Goal: Task Accomplishment & Management: Manage account settings

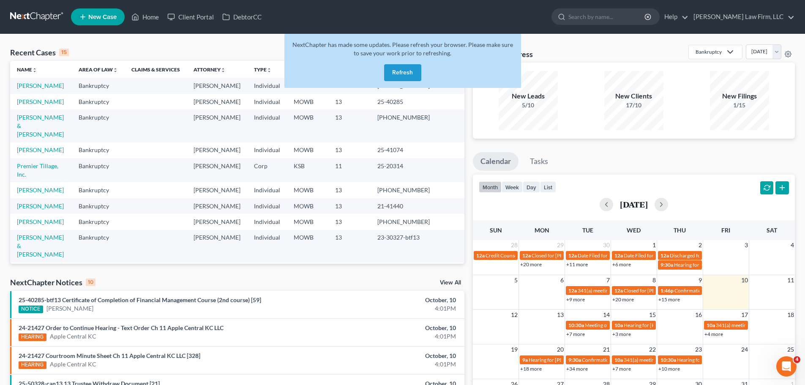
click at [402, 70] on button "Refresh" at bounding box center [402, 72] width 37 height 17
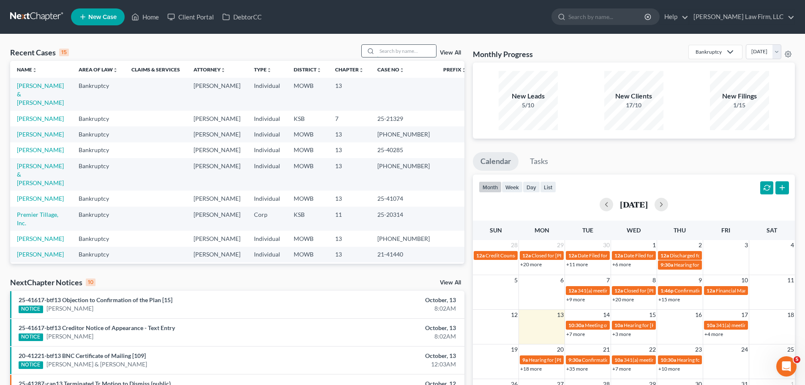
click at [398, 53] on input "search" at bounding box center [406, 51] width 59 height 12
type input "[PERSON_NAME]"
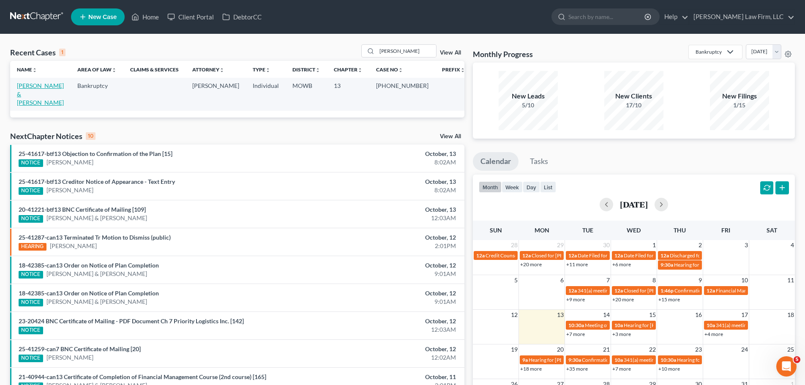
click at [56, 83] on link "[PERSON_NAME] & [PERSON_NAME]" at bounding box center [40, 94] width 47 height 24
select select "6"
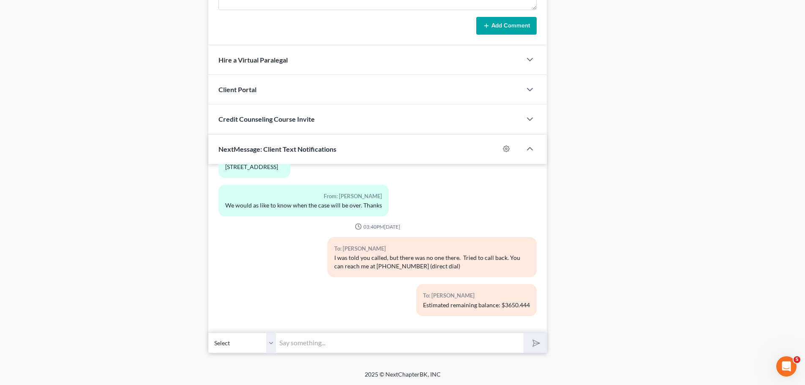
scroll to position [991, 0]
click at [278, 341] on input "text" at bounding box center [400, 342] width 248 height 21
click at [272, 340] on select "Select [PHONE_NUMBER] - [PERSON_NAME]" at bounding box center [242, 342] width 68 height 21
click at [312, 338] on input "text" at bounding box center [400, 342] width 248 height 21
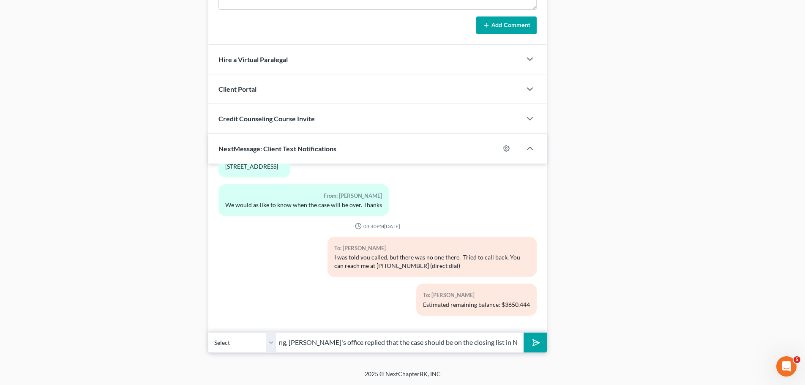
scroll to position [0, 39]
type input "Good morning, [PERSON_NAME]'s office replied that the case should be on the clo…"
click at [524, 333] on button "submit" at bounding box center [535, 343] width 23 height 20
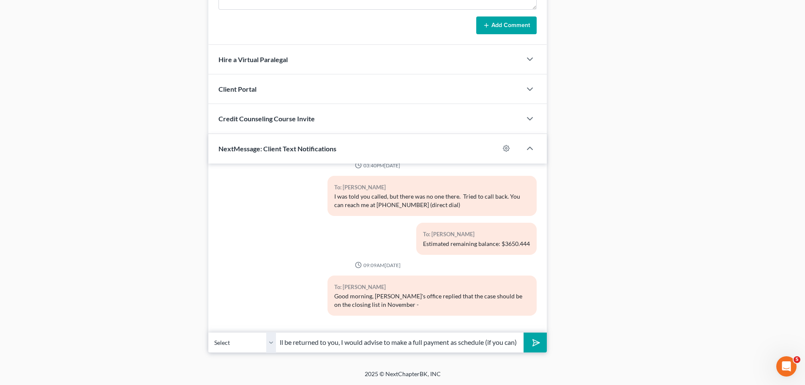
scroll to position [0, 152]
type input "understanding that any extra payment you make will be returned to you, I would …"
click at [524, 333] on button "submit" at bounding box center [535, 343] width 23 height 20
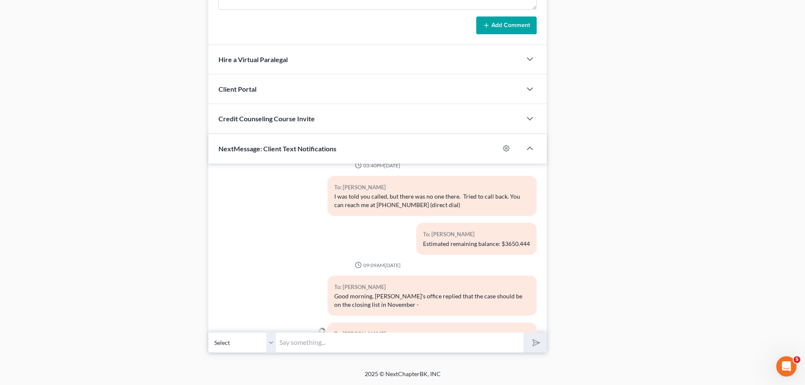
scroll to position [927, 0]
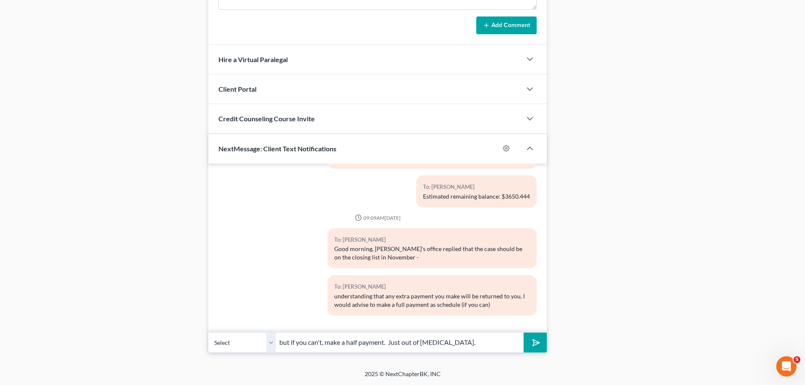
type input "but if you can't, make a half payment. Just out of [MEDICAL_DATA]."
click at [537, 349] on button "submit" at bounding box center [535, 343] width 23 height 20
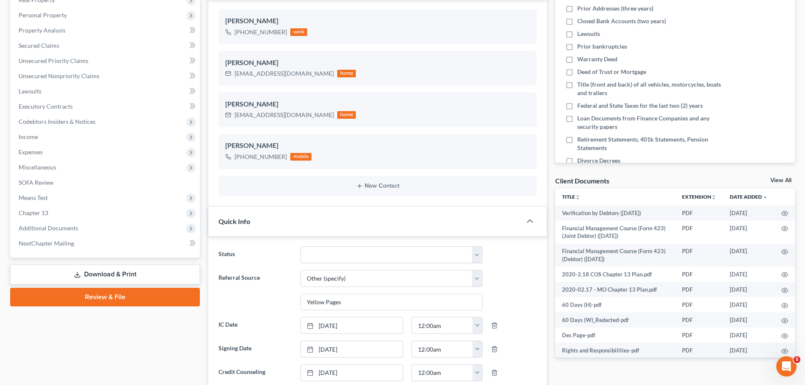
scroll to position [0, 0]
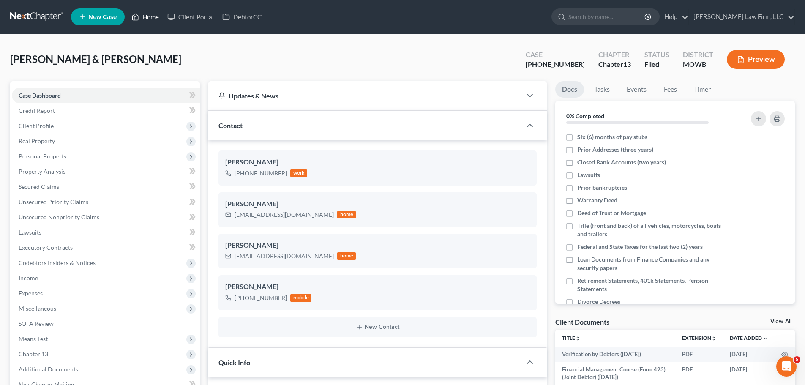
click at [152, 16] on link "Home" at bounding box center [145, 16] width 36 height 15
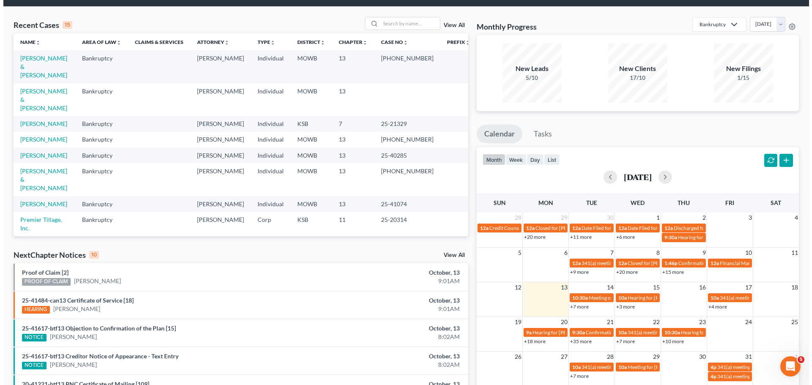
scroll to position [42, 0]
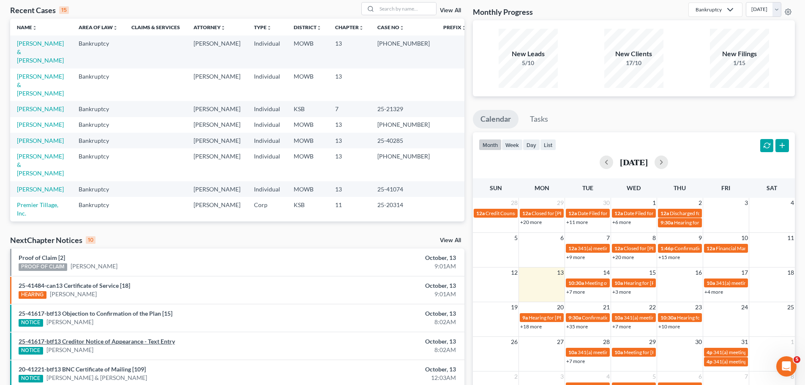
click at [172, 342] on link "25-41617-btf13 Creditor Notice of Appearance - Text Entry" at bounding box center [97, 341] width 156 height 7
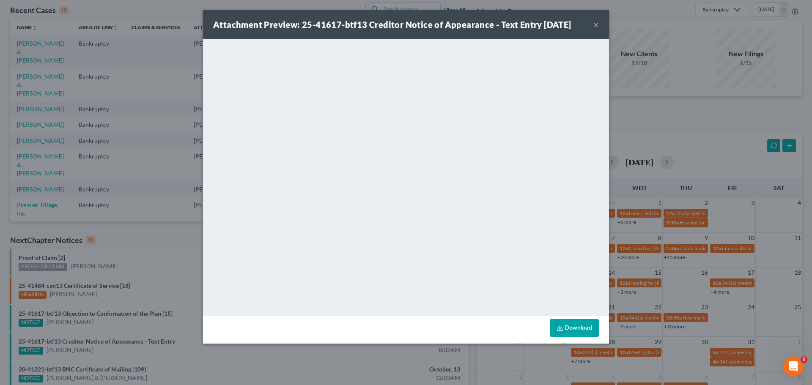
click at [596, 24] on button "×" at bounding box center [596, 24] width 6 height 10
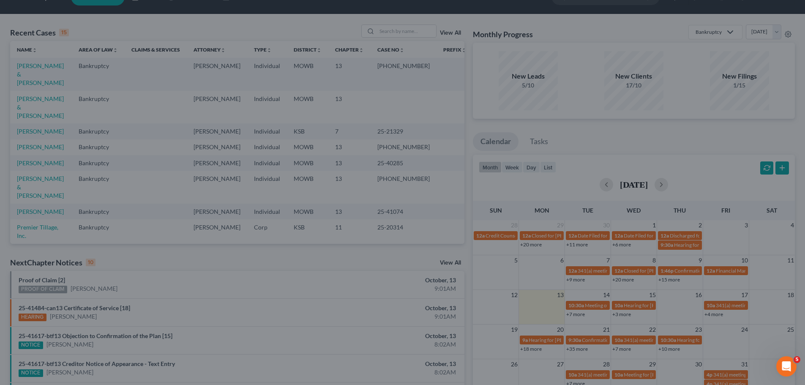
scroll to position [0, 0]
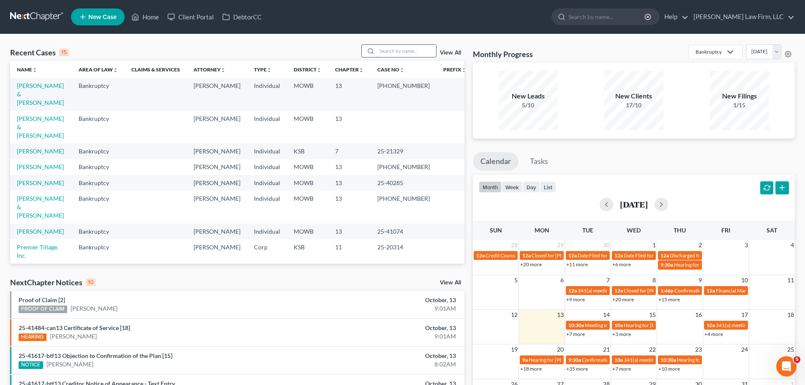
click at [411, 50] on input "search" at bounding box center [406, 51] width 59 height 12
type input "[PERSON_NAME]"
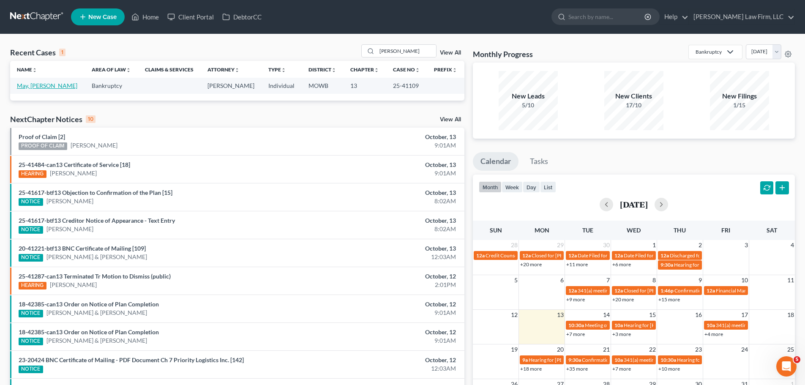
click at [36, 88] on link "May, [PERSON_NAME]" at bounding box center [47, 85] width 60 height 7
select select "2"
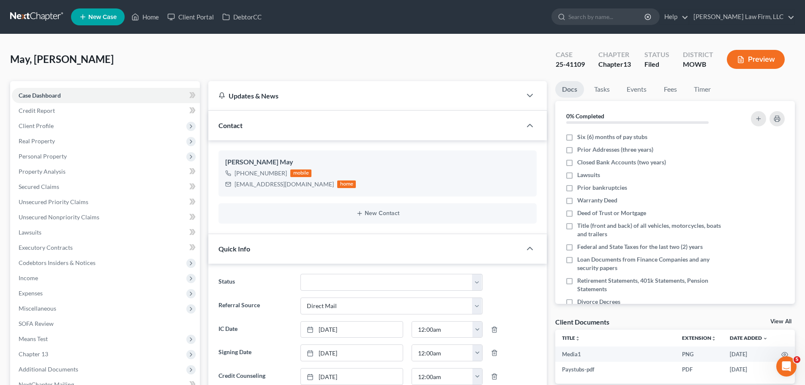
scroll to position [211, 0]
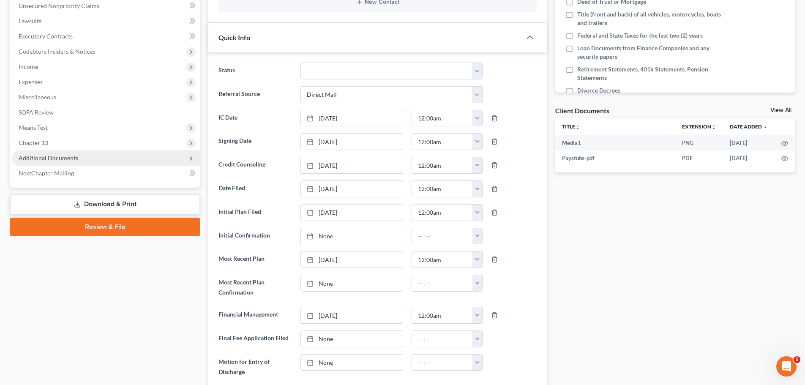
click at [70, 156] on span "Additional Documents" at bounding box center [49, 157] width 60 height 7
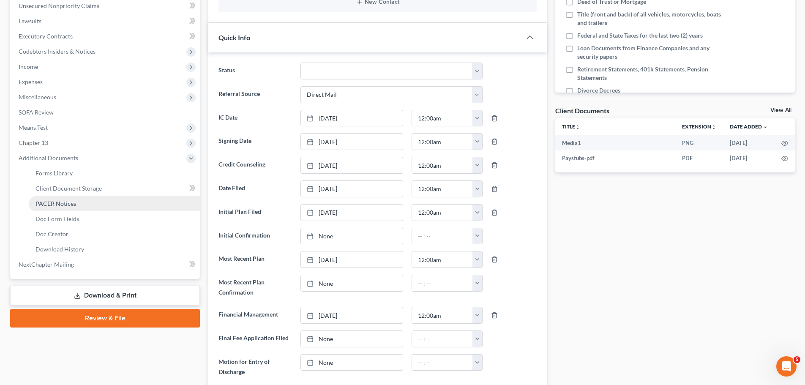
click at [77, 205] on link "PACER Notices" at bounding box center [114, 203] width 171 height 15
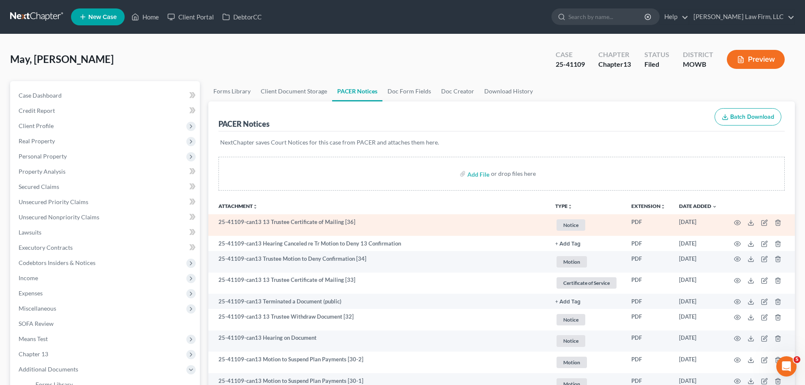
click at [580, 223] on span "Notice" at bounding box center [571, 224] width 29 height 11
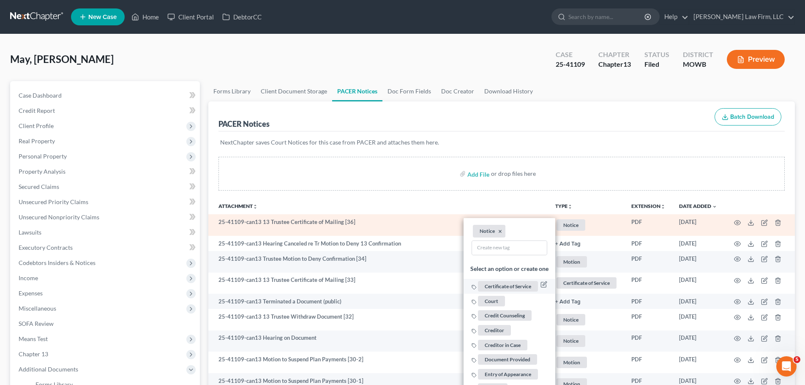
click at [512, 286] on span "Certificate of Service" at bounding box center [508, 286] width 60 height 11
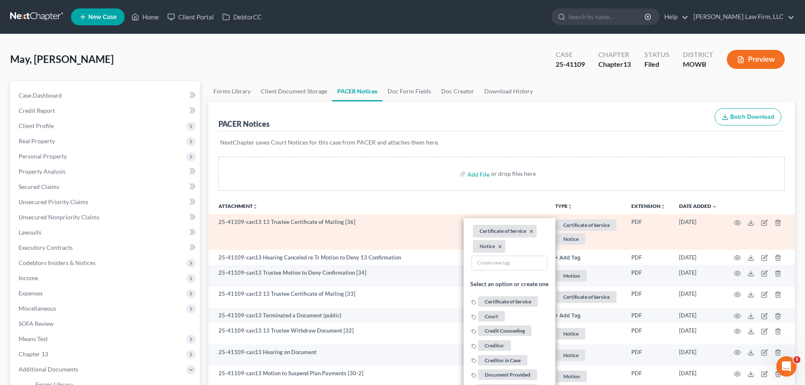
click at [501, 246] on li "Notice ×" at bounding box center [489, 246] width 33 height 13
click at [501, 246] on button "×" at bounding box center [500, 247] width 4 height 8
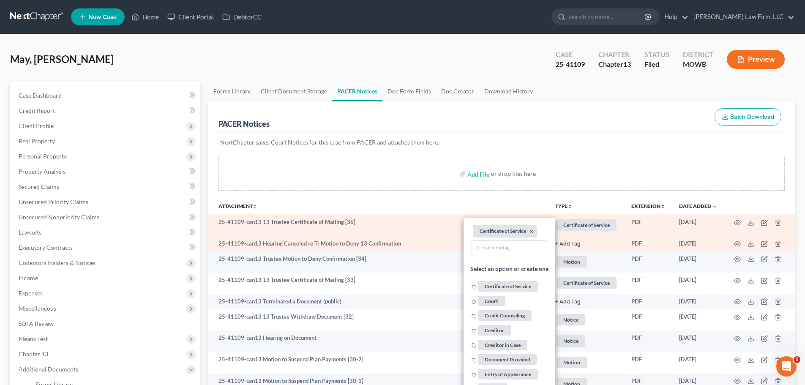
click at [573, 241] on button "+ Add Tag" at bounding box center [568, 243] width 25 height 5
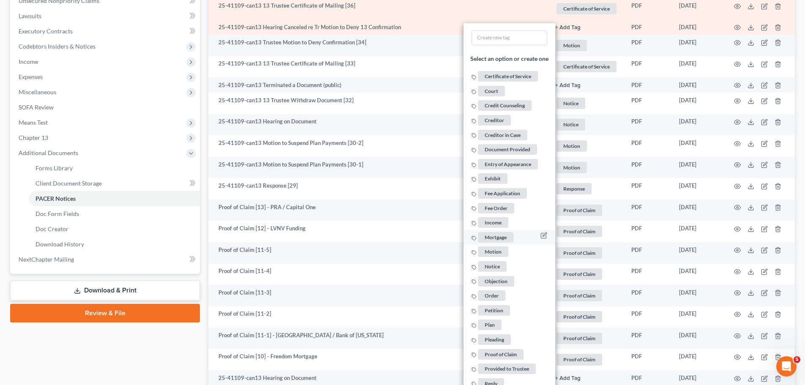
scroll to position [296, 0]
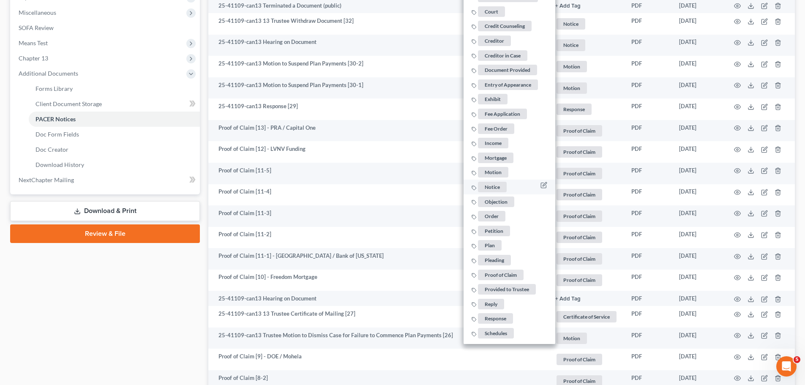
click at [495, 183] on span "Notice" at bounding box center [492, 187] width 29 height 11
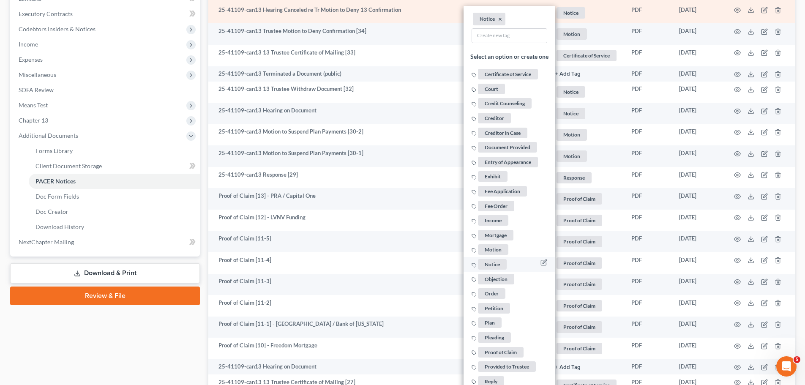
scroll to position [211, 0]
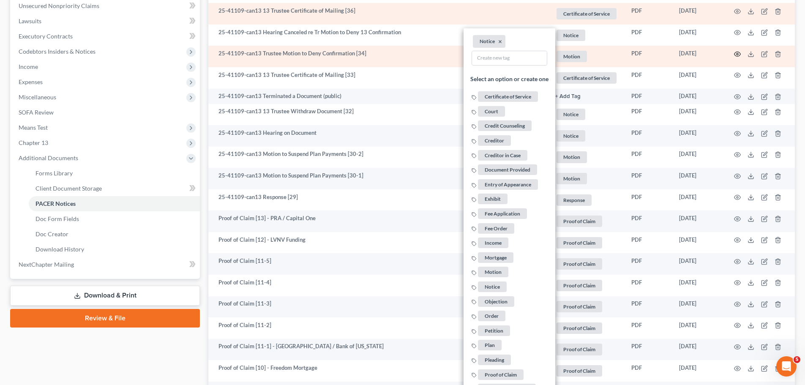
click at [739, 55] on icon "button" at bounding box center [737, 54] width 7 height 7
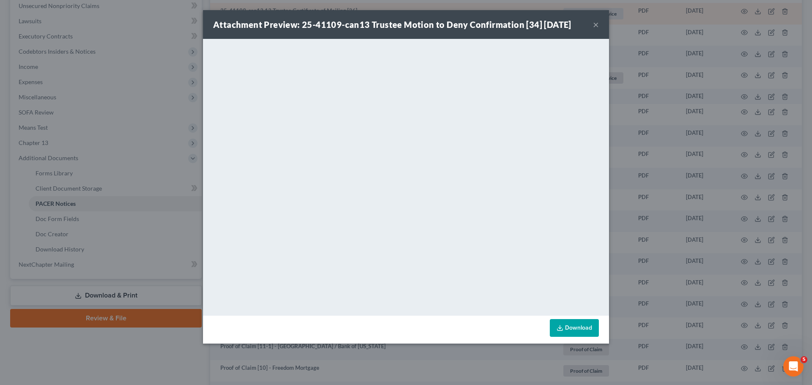
click at [596, 25] on button "×" at bounding box center [596, 24] width 6 height 10
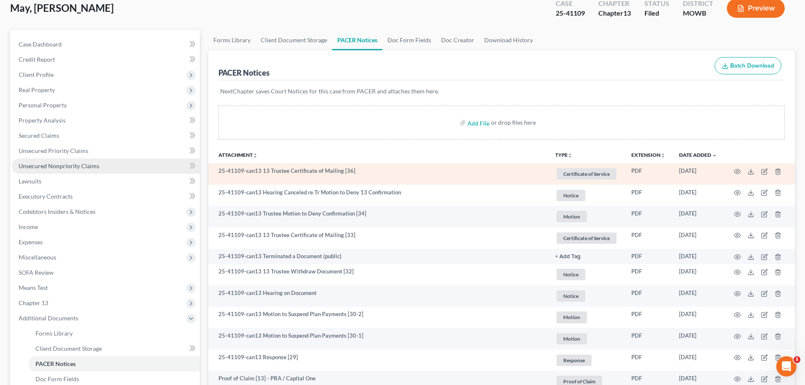
scroll to position [0, 0]
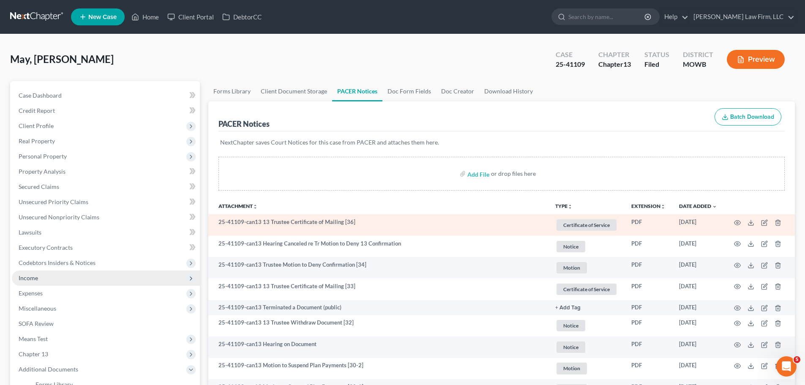
click at [48, 282] on span "Income" at bounding box center [106, 278] width 188 height 15
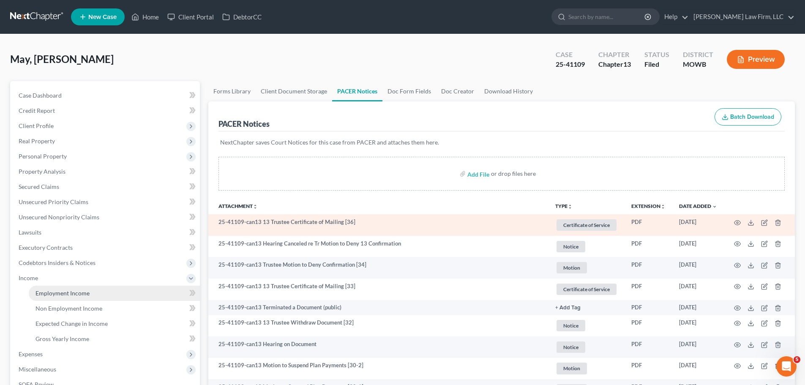
click at [76, 300] on link "Employment Income" at bounding box center [114, 293] width 171 height 15
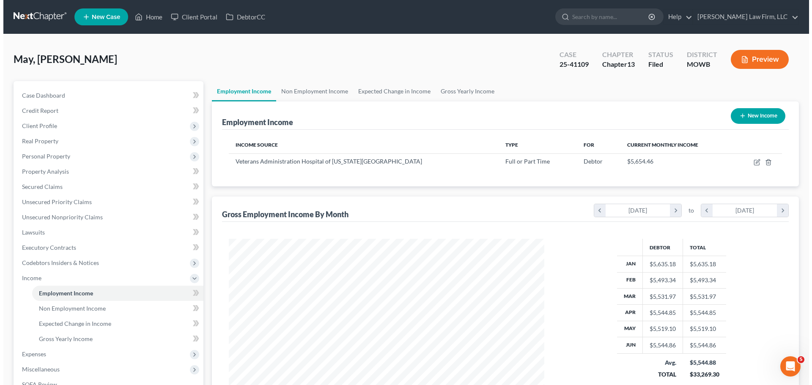
scroll to position [158, 332]
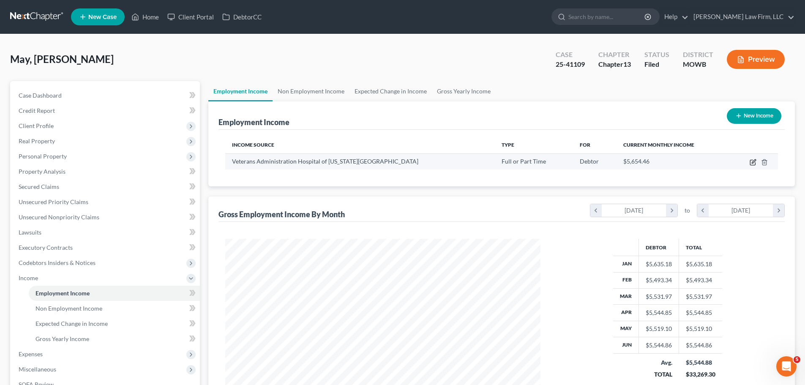
click at [752, 163] on icon "button" at bounding box center [753, 162] width 7 height 7
select select "0"
select select "26"
select select "2"
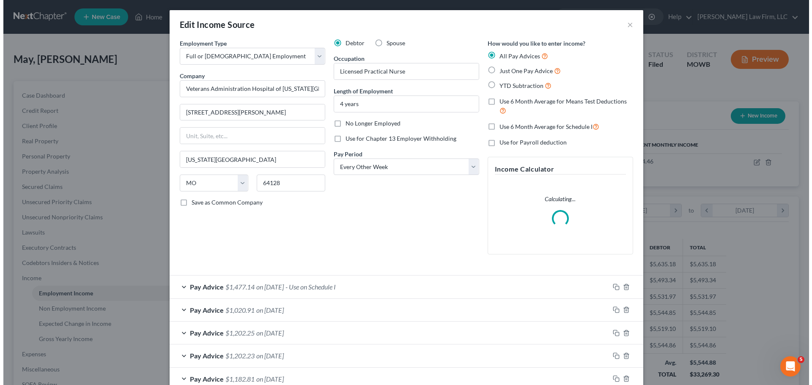
scroll to position [159, 335]
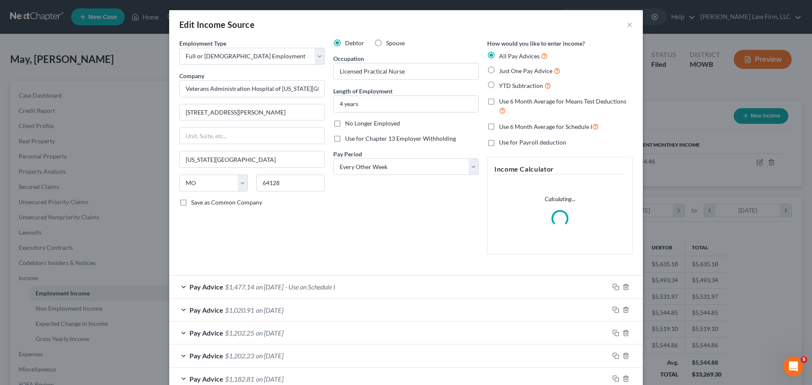
click at [324, 281] on div "Pay Advice $1,477.14 on [DATE] - Use on Schedule I" at bounding box center [389, 287] width 440 height 22
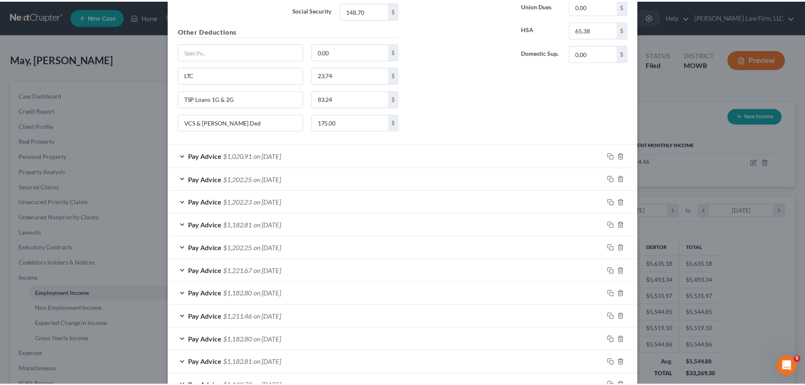
scroll to position [597, 0]
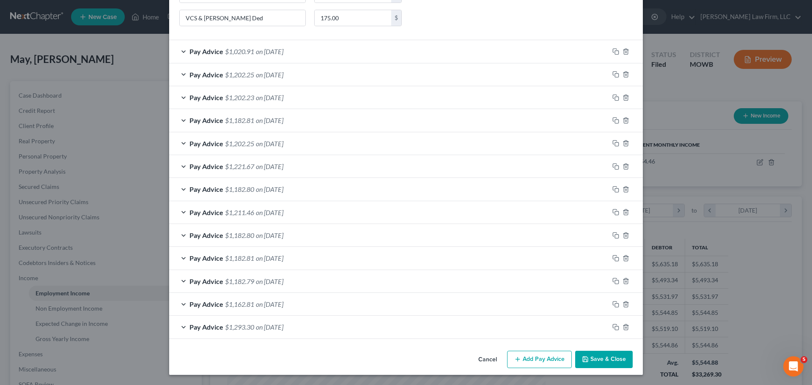
click at [604, 358] on button "Save & Close" at bounding box center [603, 360] width 57 height 18
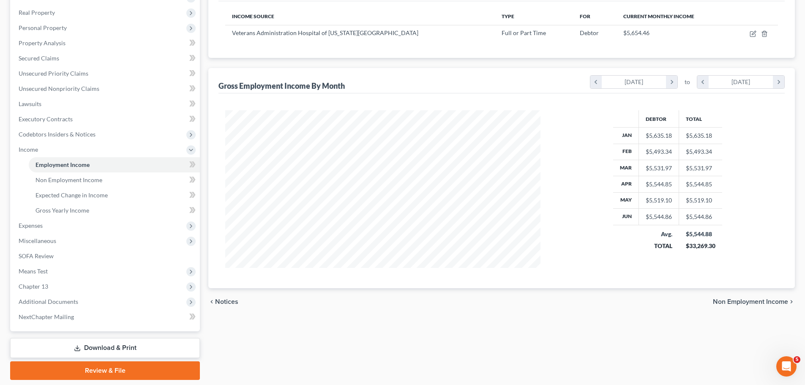
scroll to position [156, 0]
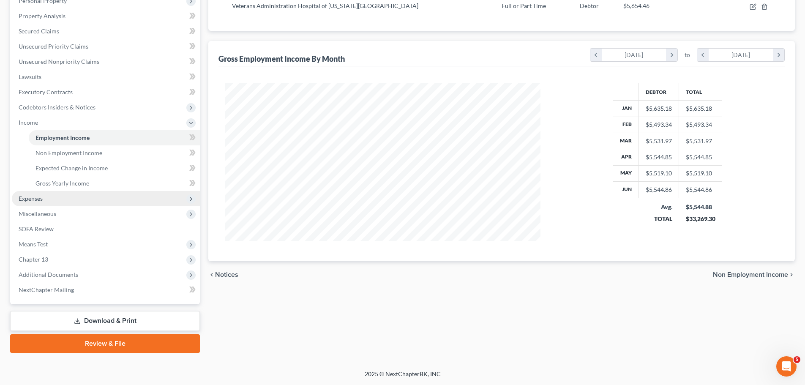
click at [71, 199] on span "Expenses" at bounding box center [106, 198] width 188 height 15
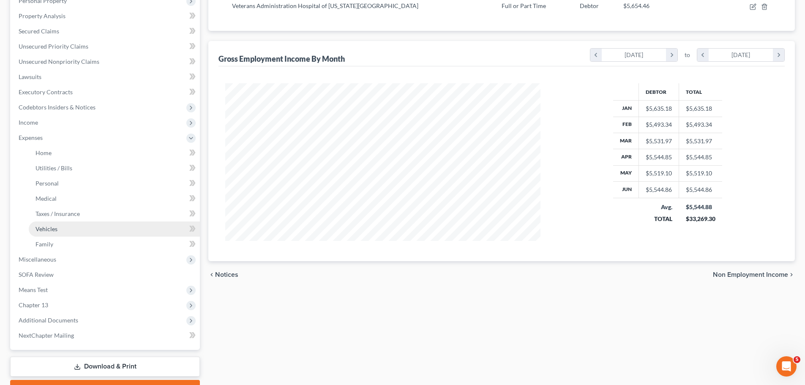
click at [57, 229] on span "Vehicles" at bounding box center [47, 228] width 22 height 7
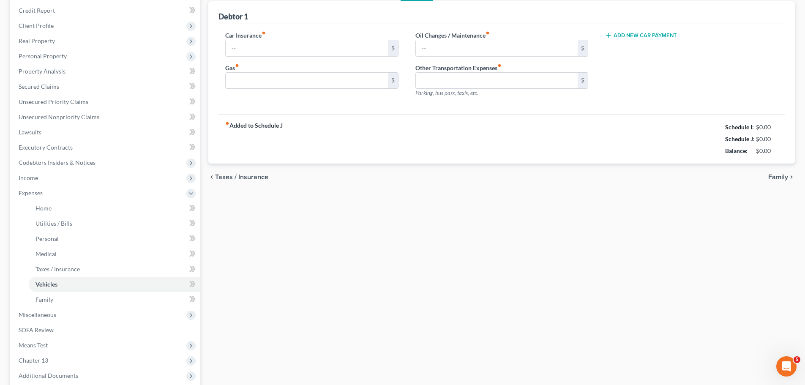
type input "300.00"
type input "110.00"
type input "45.00"
type input "0.00"
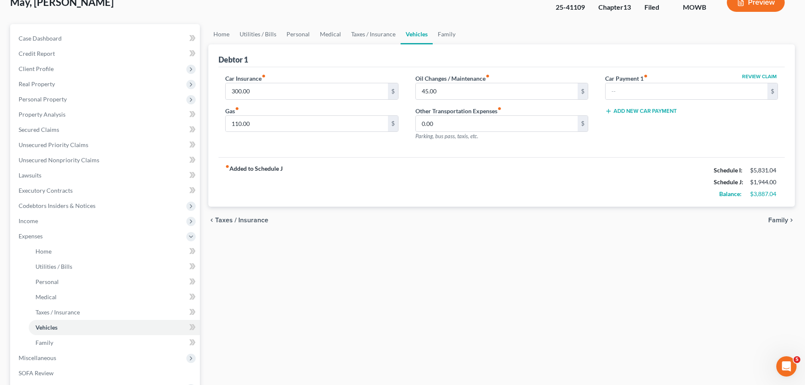
scroll to position [42, 0]
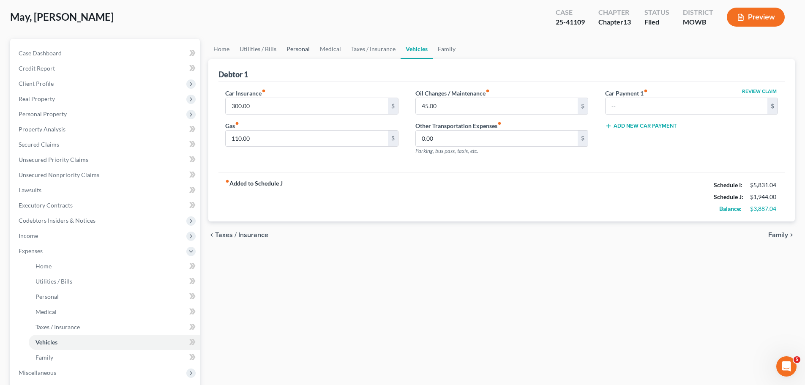
click at [301, 51] on link "Personal" at bounding box center [298, 49] width 33 height 20
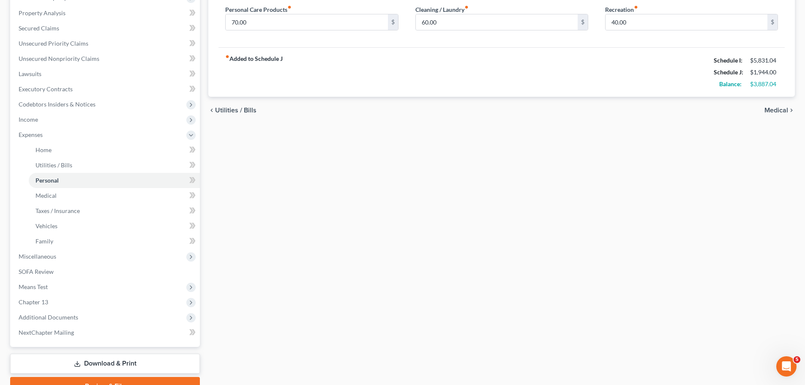
scroll to position [201, 0]
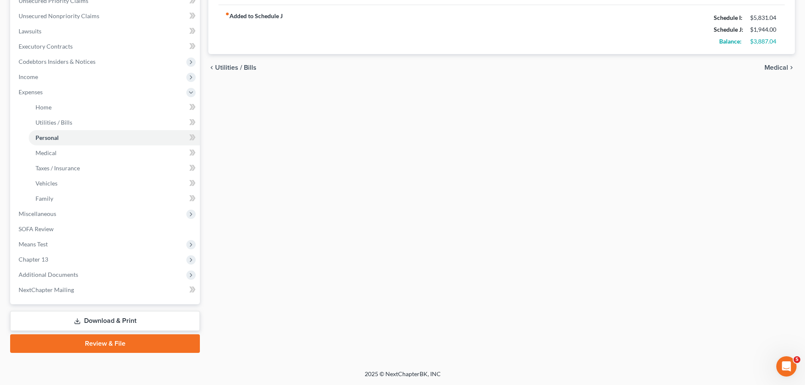
click at [124, 323] on link "Download & Print" at bounding box center [105, 321] width 190 height 20
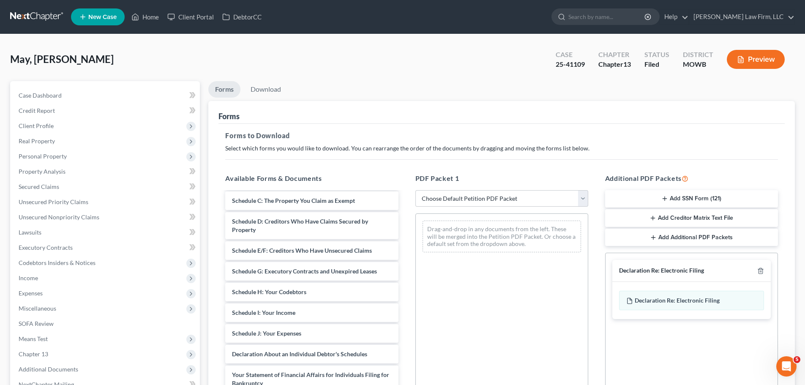
scroll to position [85, 0]
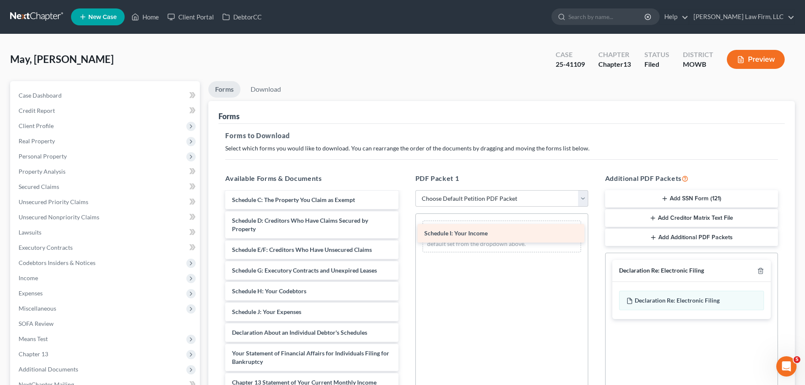
drag, startPoint x: 285, startPoint y: 316, endPoint x: 477, endPoint y: 238, distance: 207.8
click at [405, 238] on div "Schedule I: Your Income Paystubs-pdf Voluntary Petition for Individuals Filing …" at bounding box center [312, 306] width 186 height 396
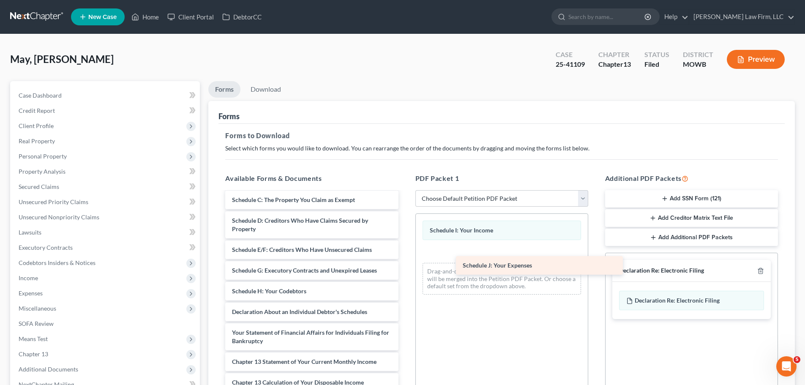
drag, startPoint x: 263, startPoint y: 312, endPoint x: 494, endPoint y: 266, distance: 235.5
click at [405, 266] on div "Schedule J: Your Expenses Paystubs-pdf Voluntary Petition for Individuals Filin…" at bounding box center [312, 295] width 186 height 375
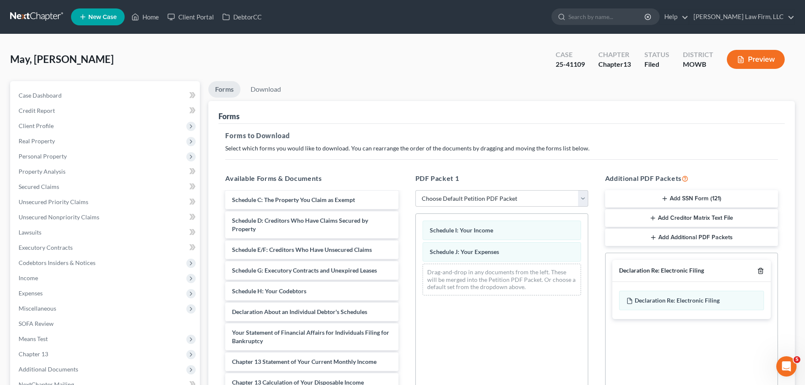
click at [761, 272] on icon "button" at bounding box center [761, 271] width 7 height 7
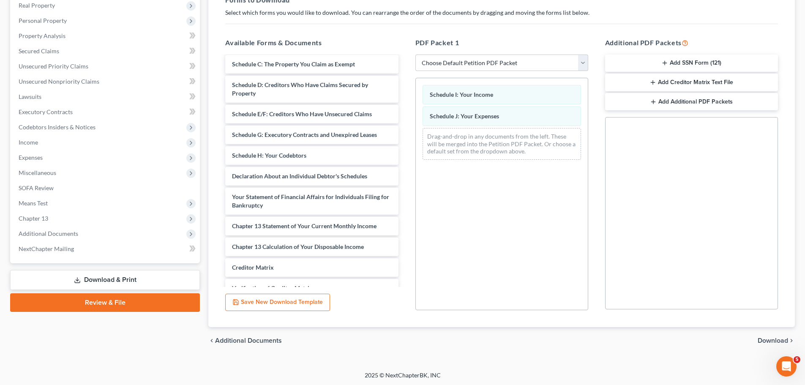
scroll to position [137, 0]
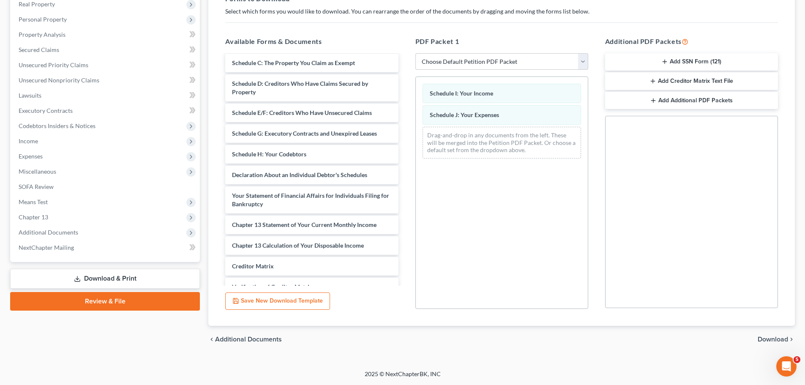
click at [772, 339] on span "Download" at bounding box center [773, 339] width 30 height 7
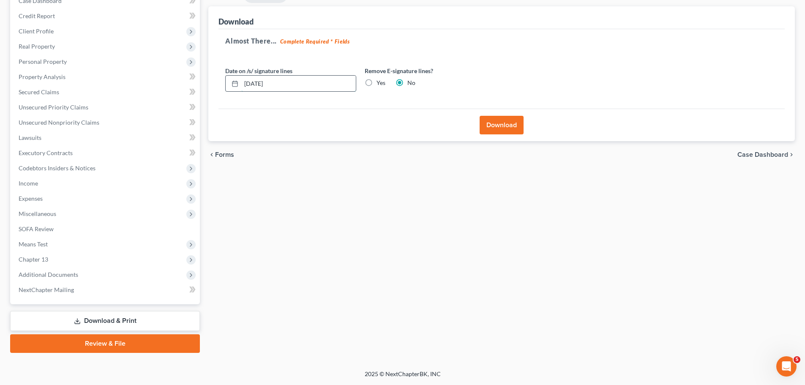
drag, startPoint x: 292, startPoint y: 86, endPoint x: 232, endPoint y: 86, distance: 59.6
click at [232, 86] on div "[DATE]" at bounding box center [290, 83] width 131 height 17
click at [377, 84] on label "Yes" at bounding box center [381, 83] width 9 height 8
click at [380, 84] on input "Yes" at bounding box center [382, 81] width 5 height 5
radio input "true"
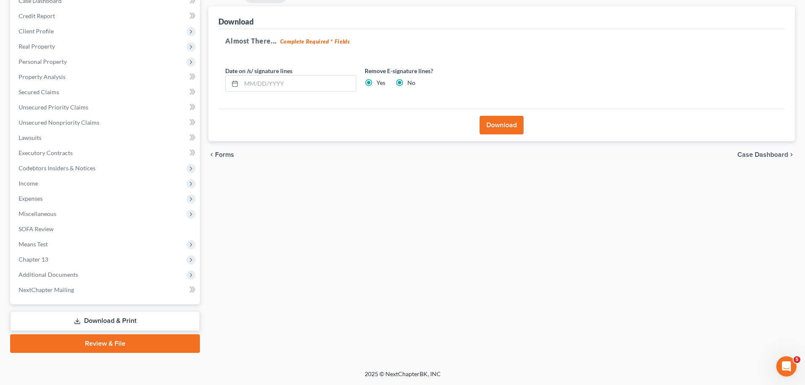
radio input "false"
click at [493, 124] on button "Download" at bounding box center [502, 125] width 44 height 19
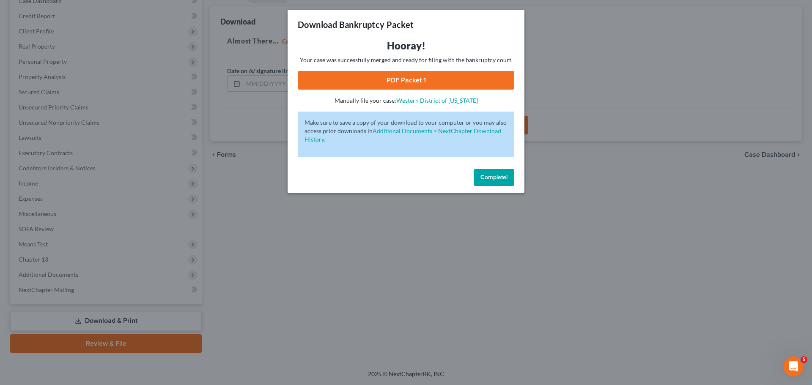
click at [417, 80] on link "PDF Packet 1" at bounding box center [406, 80] width 216 height 19
click at [497, 175] on span "Complete!" at bounding box center [493, 177] width 27 height 7
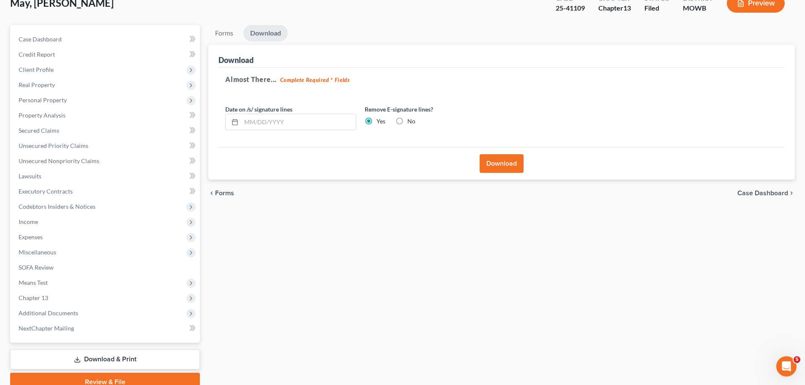
scroll to position [10, 0]
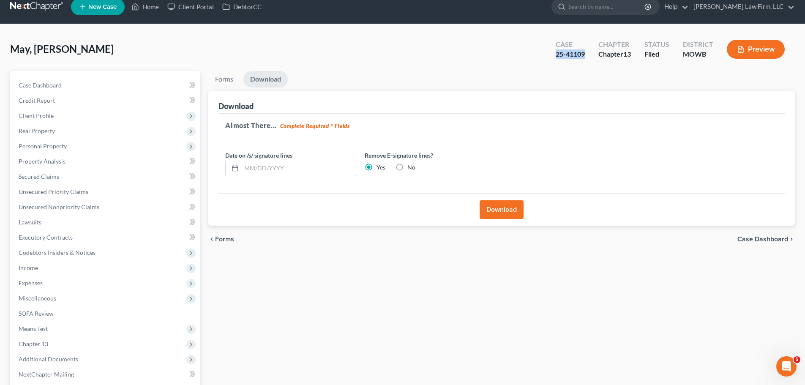
drag, startPoint x: 557, startPoint y: 52, endPoint x: 586, endPoint y: 52, distance: 29.6
click at [586, 52] on div "Case 25-41109" at bounding box center [570, 50] width 43 height 25
copy div "25-41109"
click at [36, 87] on span "Case Dashboard" at bounding box center [40, 85] width 43 height 7
select select "2"
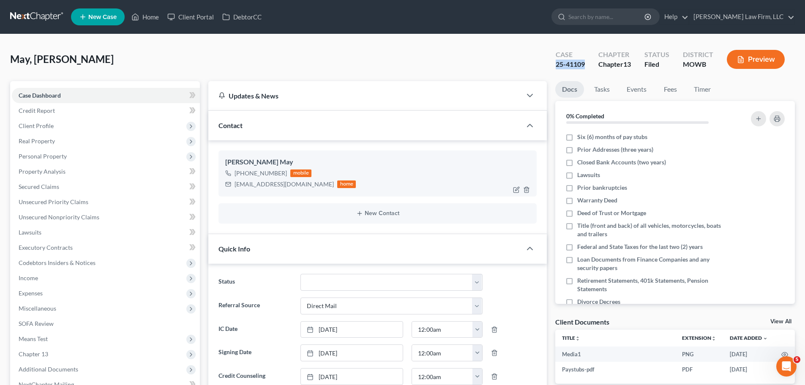
scroll to position [1258, 0]
drag, startPoint x: 287, startPoint y: 184, endPoint x: 372, endPoint y: 76, distance: 137.3
click at [232, 190] on div "[PERSON_NAME] May [PHONE_NUMBER] mobile [EMAIL_ADDRESS][DOMAIN_NAME] home" at bounding box center [378, 174] width 318 height 46
copy div "[EMAIL_ADDRESS][DOMAIN_NAME]"
click at [148, 18] on link "Home" at bounding box center [145, 16] width 36 height 15
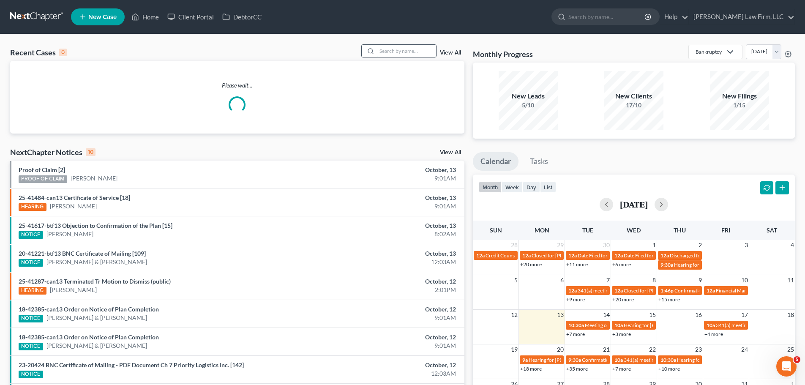
click at [413, 55] on input "search" at bounding box center [406, 51] width 59 height 12
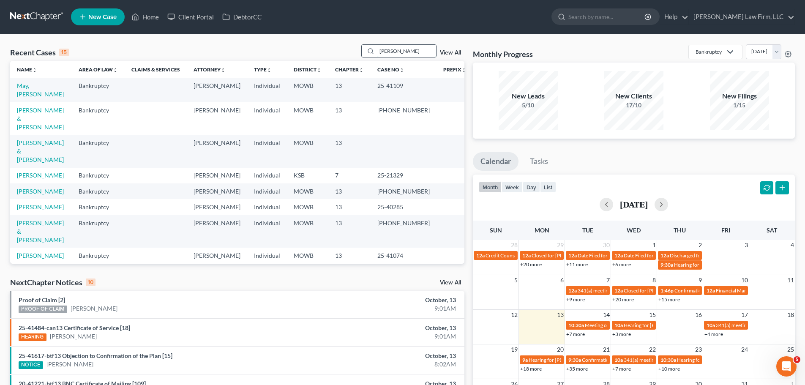
type input "[PERSON_NAME]"
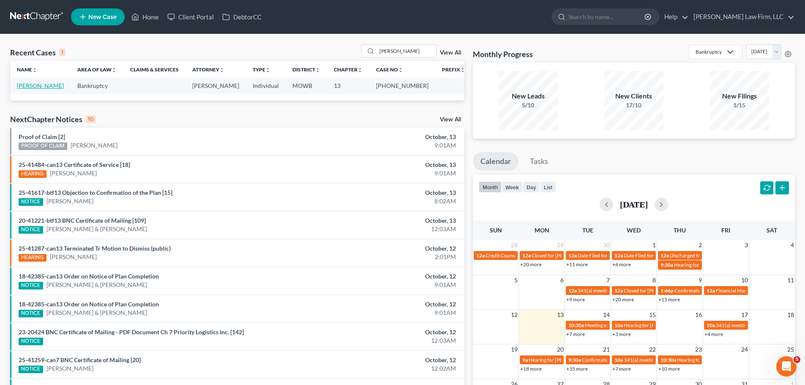
click at [41, 87] on link "[PERSON_NAME]" at bounding box center [40, 85] width 47 height 7
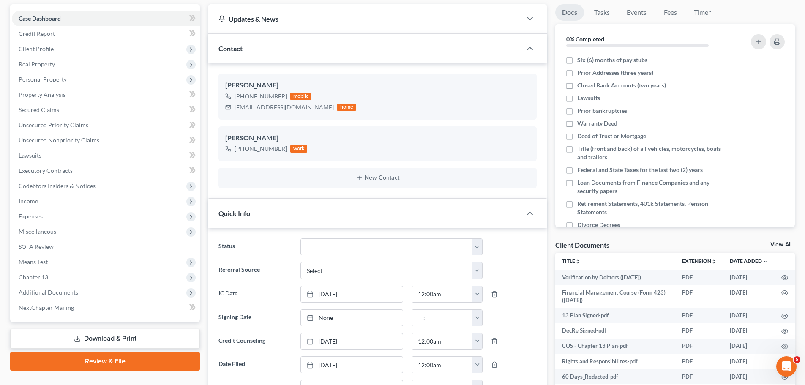
scroll to position [85, 0]
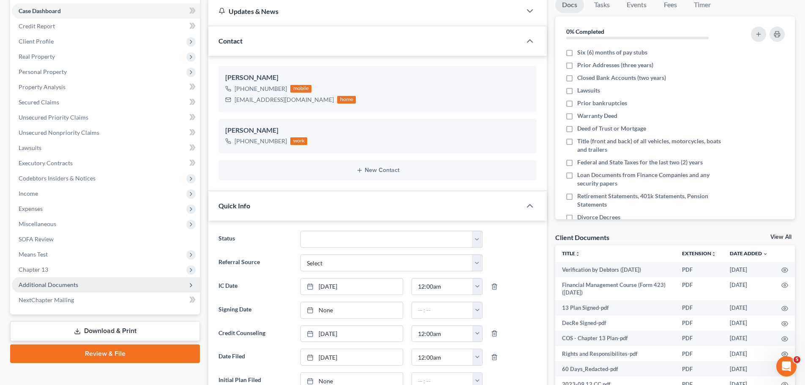
drag, startPoint x: 60, startPoint y: 288, endPoint x: 55, endPoint y: 287, distance: 5.2
click at [60, 288] on span "Additional Documents" at bounding box center [49, 284] width 60 height 7
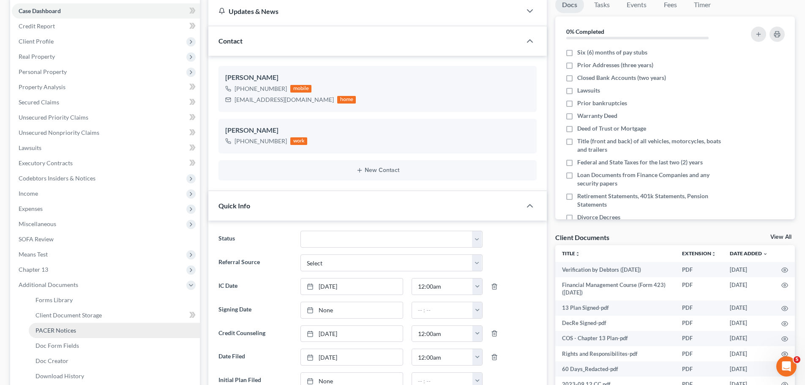
click at [73, 330] on span "PACER Notices" at bounding box center [56, 330] width 41 height 7
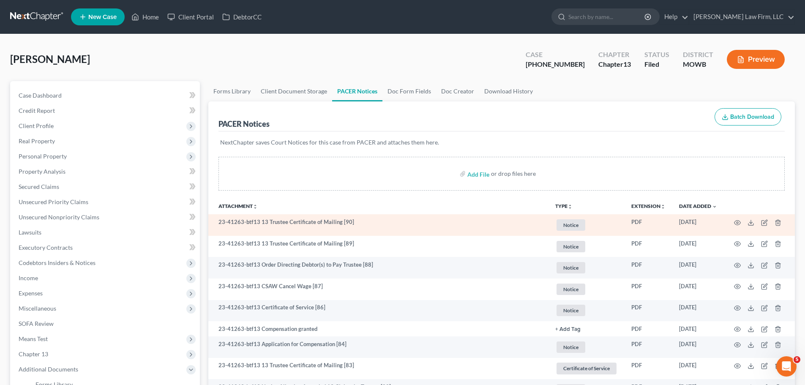
click at [578, 229] on span "Notice" at bounding box center [571, 224] width 29 height 11
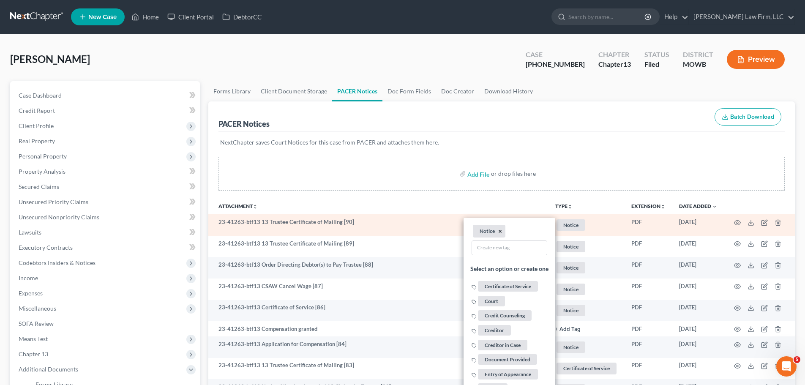
click at [499, 235] on button "×" at bounding box center [500, 232] width 4 height 8
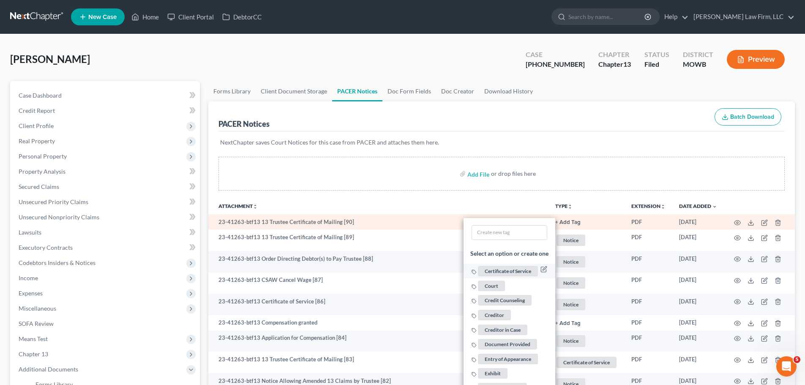
click at [499, 269] on span "Certificate of Service" at bounding box center [508, 271] width 60 height 11
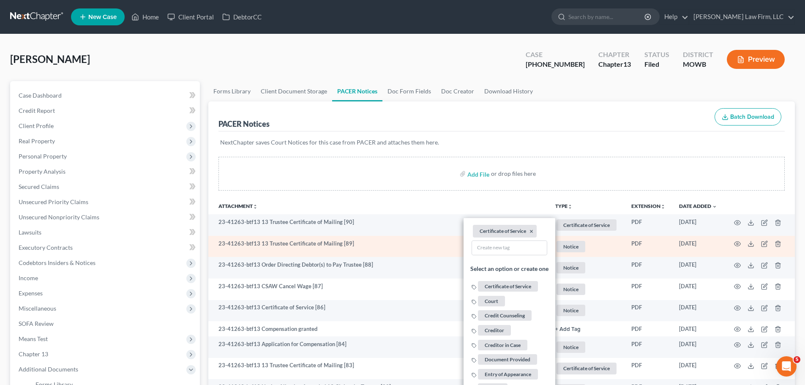
click at [565, 246] on span "Notice" at bounding box center [571, 246] width 29 height 11
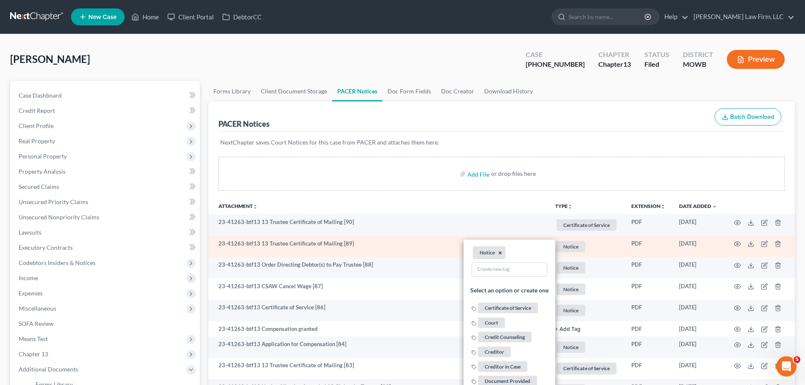
click at [500, 253] on button "×" at bounding box center [500, 253] width 4 height 8
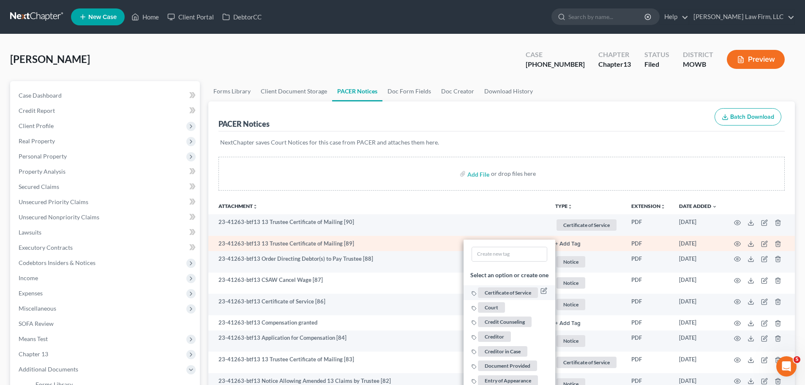
click at [519, 290] on span "Certificate of Service" at bounding box center [508, 292] width 60 height 11
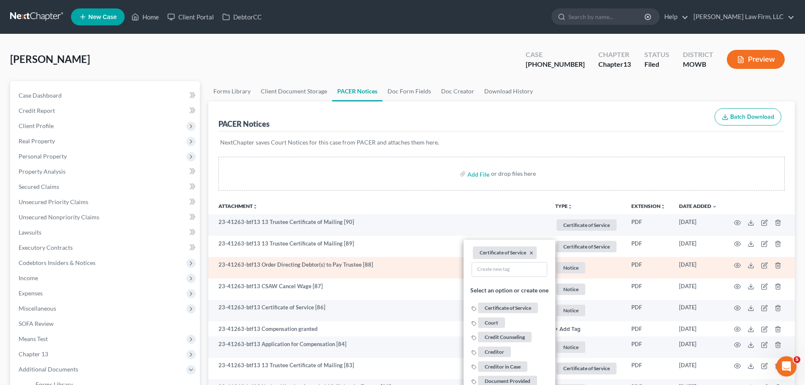
click at [563, 267] on span "Notice" at bounding box center [571, 267] width 29 height 11
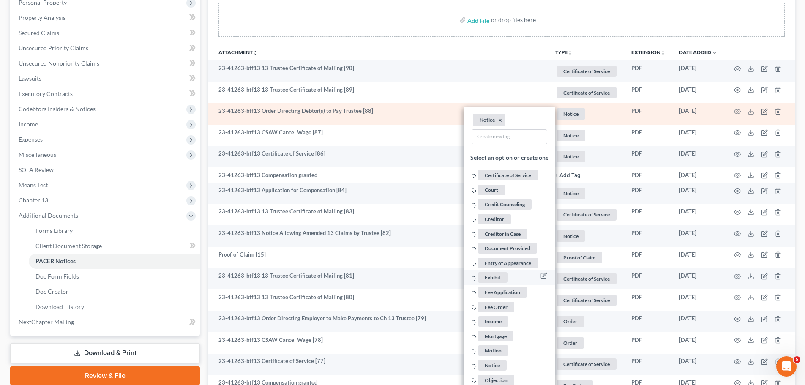
scroll to position [169, 0]
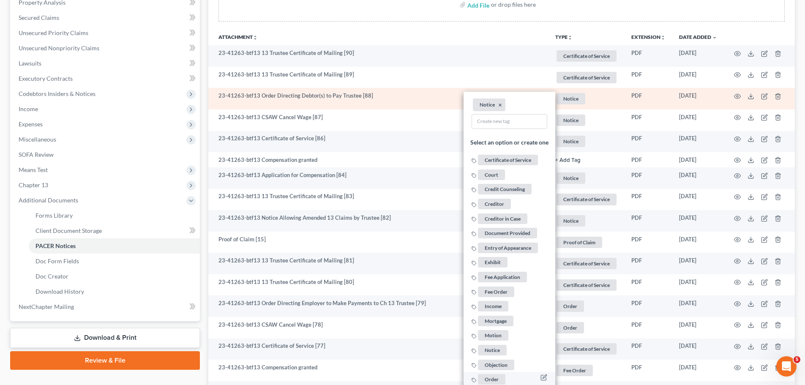
click at [495, 378] on span "Order" at bounding box center [491, 379] width 27 height 11
click at [498, 102] on button "×" at bounding box center [500, 105] width 4 height 8
click at [737, 95] on icon "button" at bounding box center [737, 96] width 7 height 7
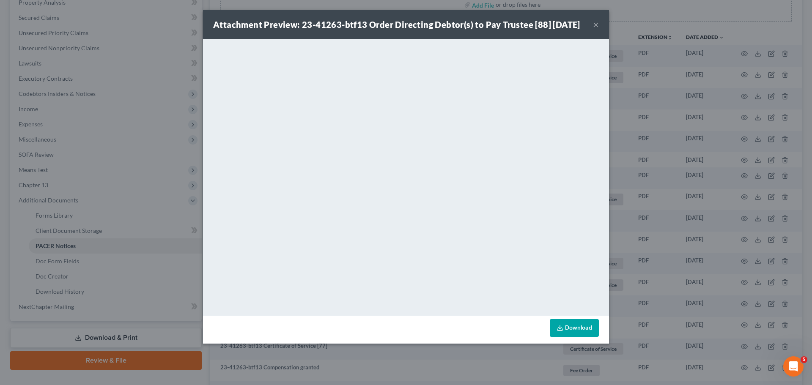
click at [600, 29] on div "Attachment Preview: 23-41263-btf13 Order Directing Debtor(s) to Pay Trustee [88…" at bounding box center [406, 24] width 406 height 29
click at [598, 29] on button "×" at bounding box center [596, 24] width 6 height 10
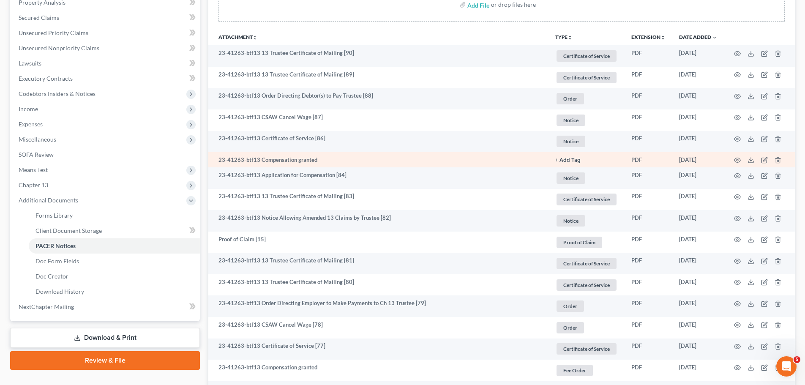
click at [562, 156] on link "+ Add Tag" at bounding box center [587, 160] width 63 height 8
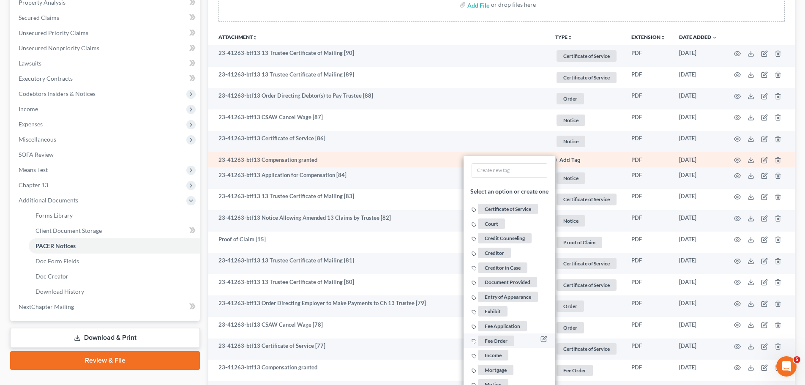
click at [501, 343] on span "Fee Order" at bounding box center [496, 340] width 36 height 11
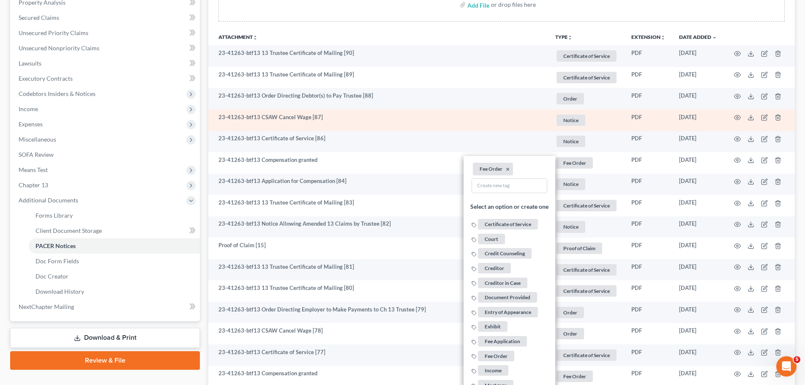
click at [583, 120] on span "Notice" at bounding box center [571, 120] width 29 height 11
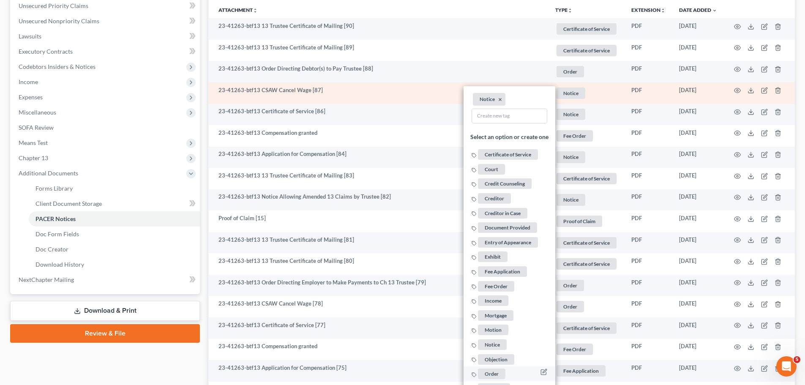
scroll to position [211, 0]
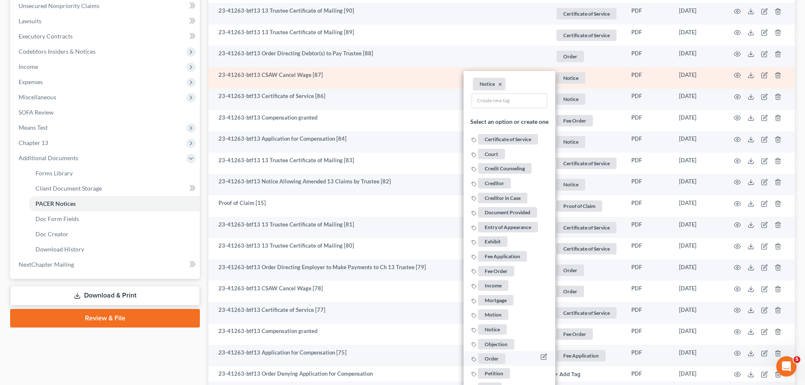
click at [494, 359] on span "Order" at bounding box center [491, 358] width 27 height 11
click at [500, 81] on button "×" at bounding box center [500, 84] width 4 height 8
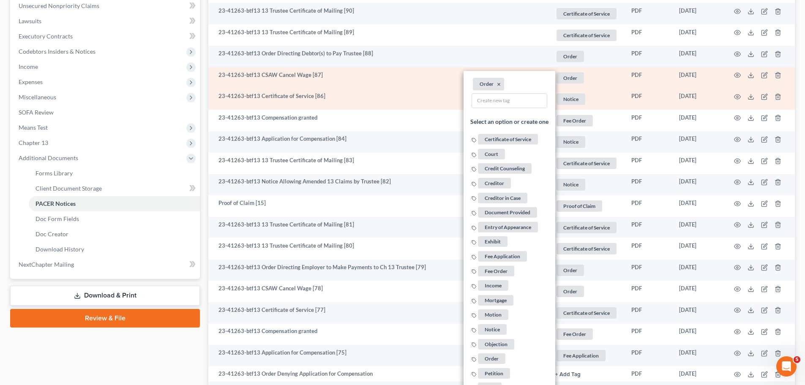
click at [569, 100] on span "Notice" at bounding box center [571, 98] width 29 height 11
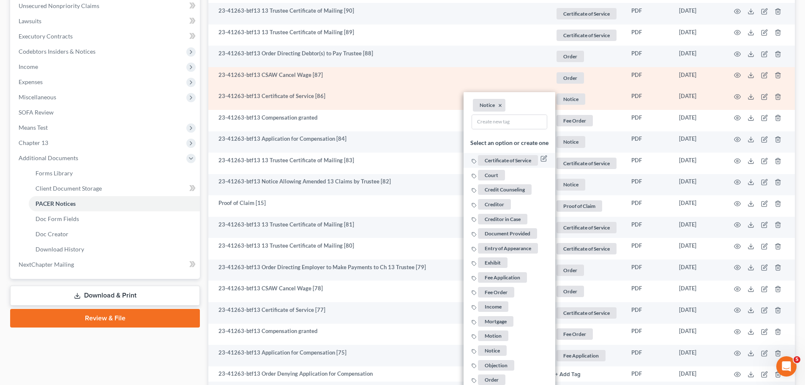
click at [515, 159] on span "Certificate of Service" at bounding box center [508, 160] width 60 height 11
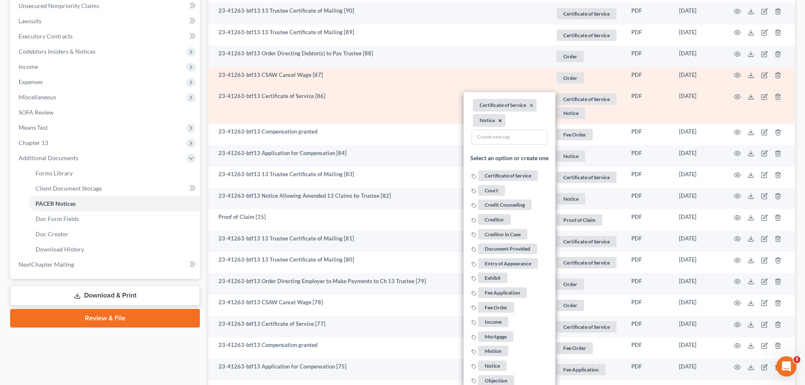
click at [499, 118] on button "×" at bounding box center [500, 121] width 4 height 8
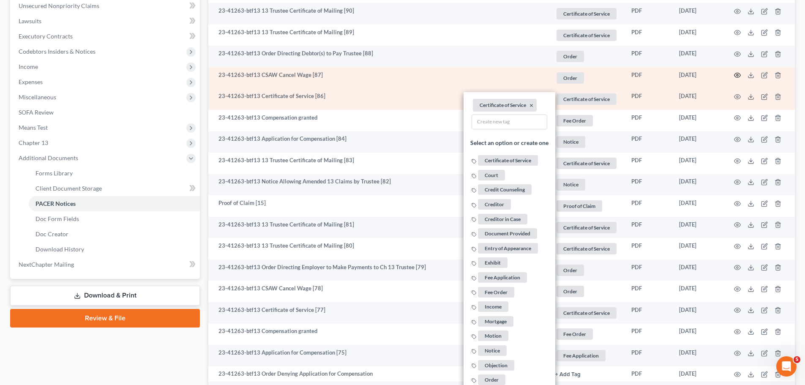
click at [739, 75] on circle "button" at bounding box center [738, 75] width 2 height 2
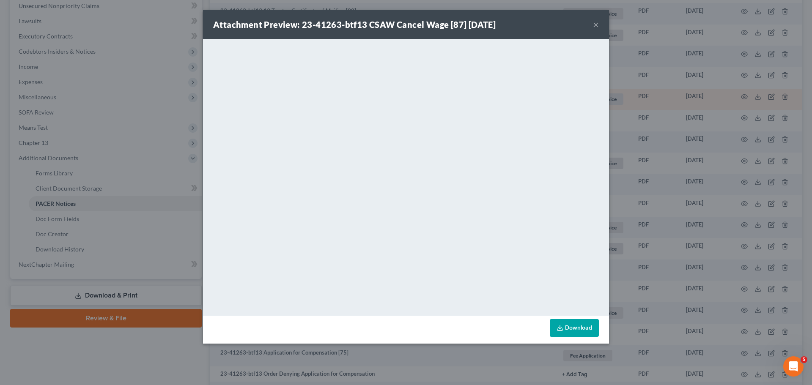
click at [591, 21] on div "Attachment Preview: 23-41263-btf13 CSAW Cancel Wage [87] [DATE] ×" at bounding box center [406, 24] width 406 height 29
click at [595, 21] on button "×" at bounding box center [596, 24] width 6 height 10
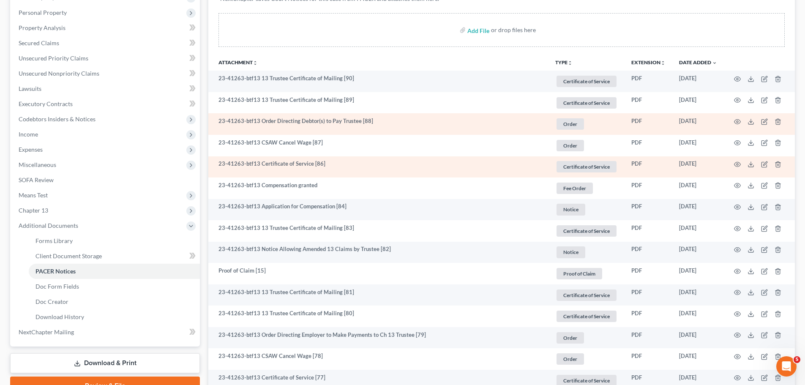
scroll to position [0, 0]
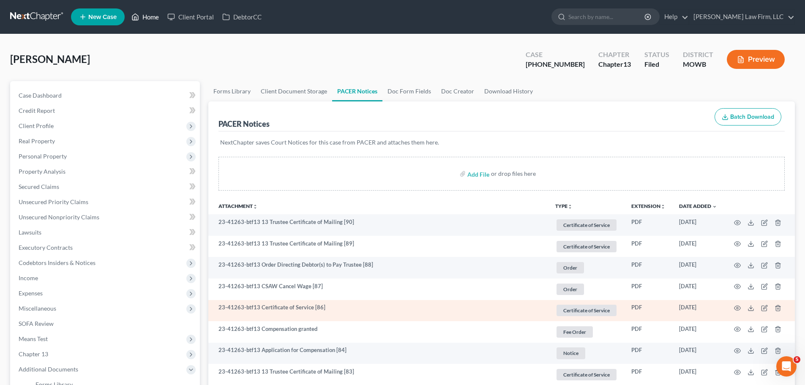
click at [146, 18] on link "Home" at bounding box center [145, 16] width 36 height 15
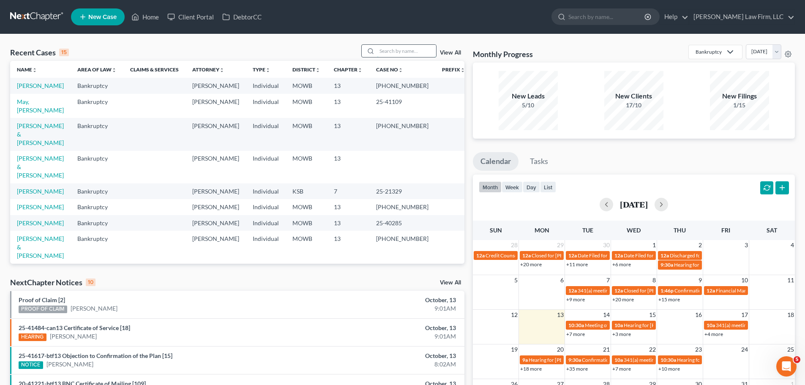
click at [400, 52] on input "search" at bounding box center [406, 51] width 59 height 12
type input "Truss"
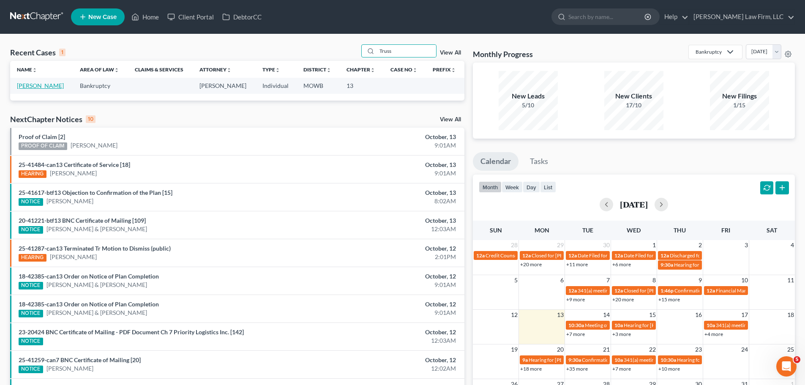
click at [52, 87] on link "[PERSON_NAME]" at bounding box center [40, 85] width 47 height 7
select select "0"
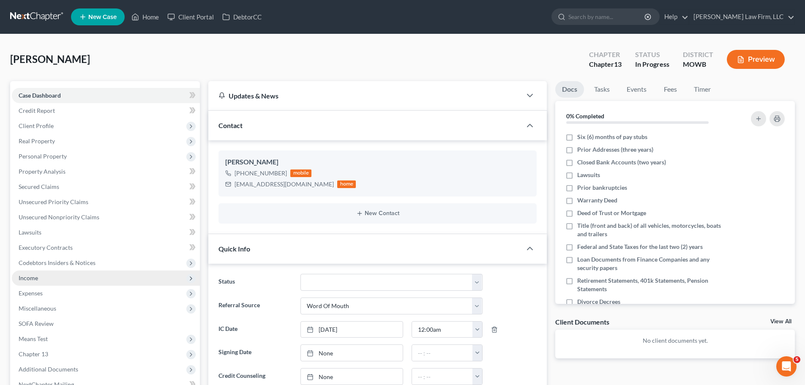
click at [71, 277] on span "Income" at bounding box center [106, 278] width 188 height 15
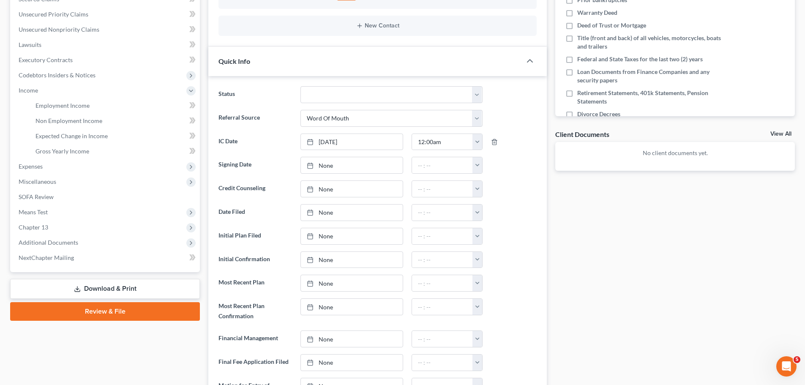
scroll to position [211, 0]
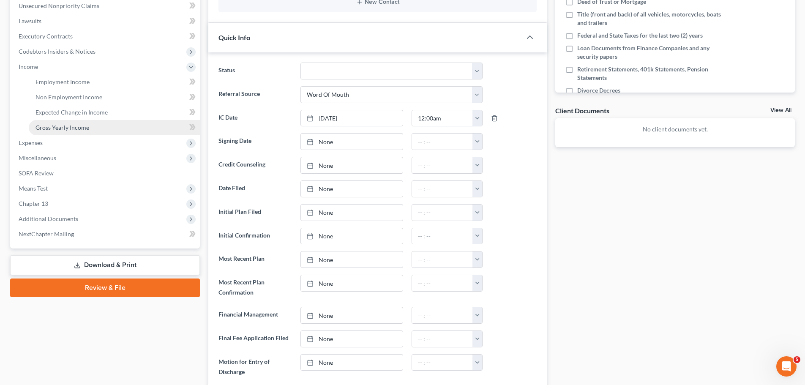
click at [86, 129] on span "Gross Yearly Income" at bounding box center [63, 127] width 54 height 7
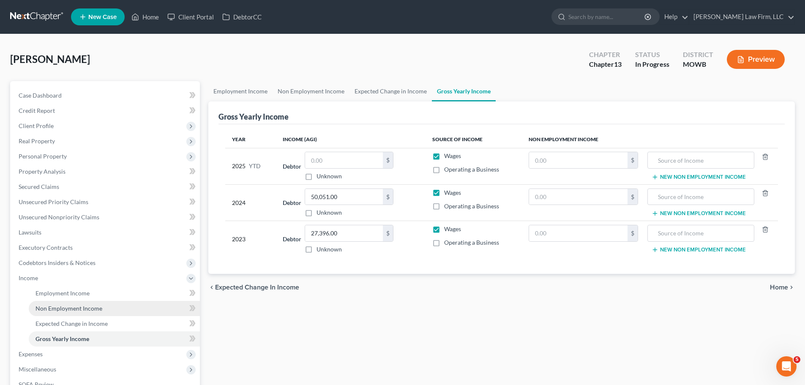
click at [79, 304] on link "Non Employment Income" at bounding box center [114, 308] width 171 height 15
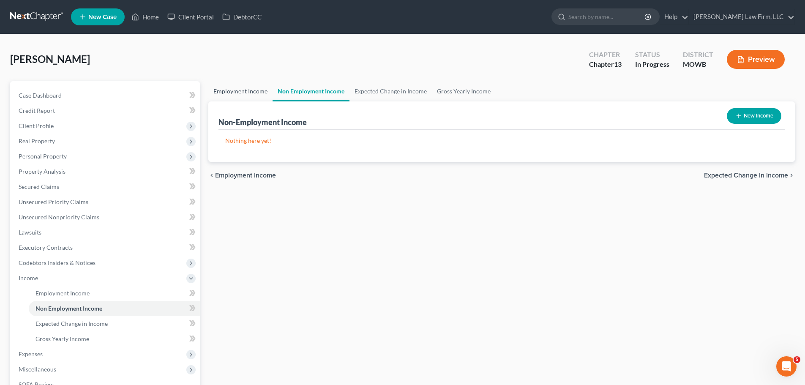
click at [232, 85] on link "Employment Income" at bounding box center [240, 91] width 64 height 20
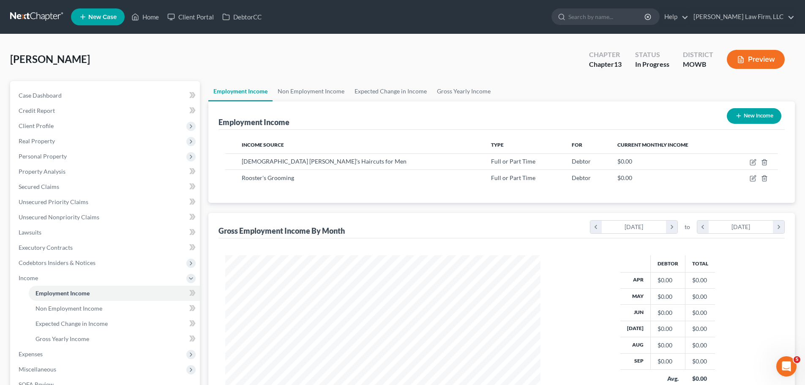
scroll to position [158, 332]
click at [161, 14] on link "Home" at bounding box center [145, 16] width 36 height 15
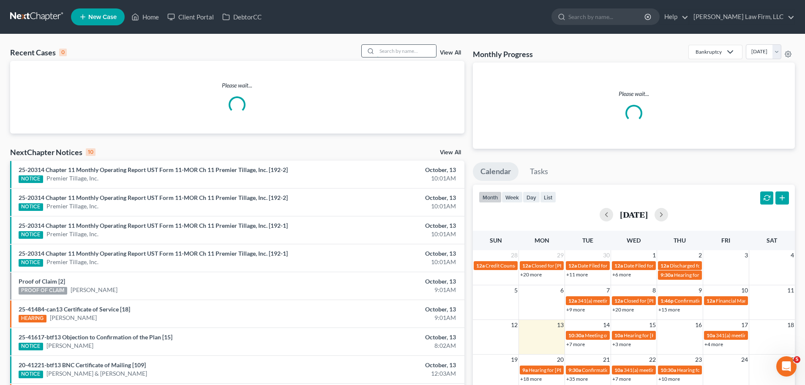
click at [406, 50] on input "search" at bounding box center [406, 51] width 59 height 12
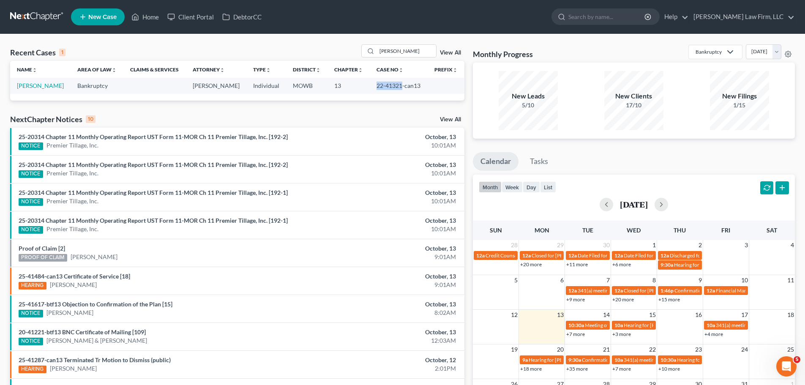
drag, startPoint x: 371, startPoint y: 88, endPoint x: 399, endPoint y: 85, distance: 27.6
click at [399, 85] on td "22-41321-can13" at bounding box center [398, 86] width 57 height 16
copy td "22-41321"
click at [389, 54] on input "[PERSON_NAME]" at bounding box center [406, 51] width 59 height 12
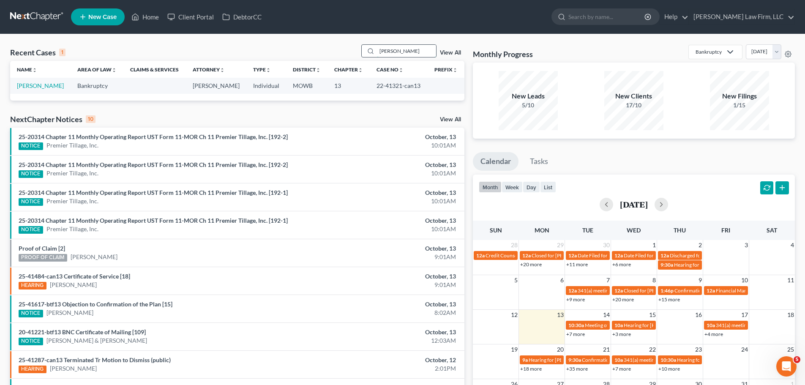
type input "[PERSON_NAME]"
click at [38, 84] on link "[PERSON_NAME]" at bounding box center [40, 85] width 47 height 7
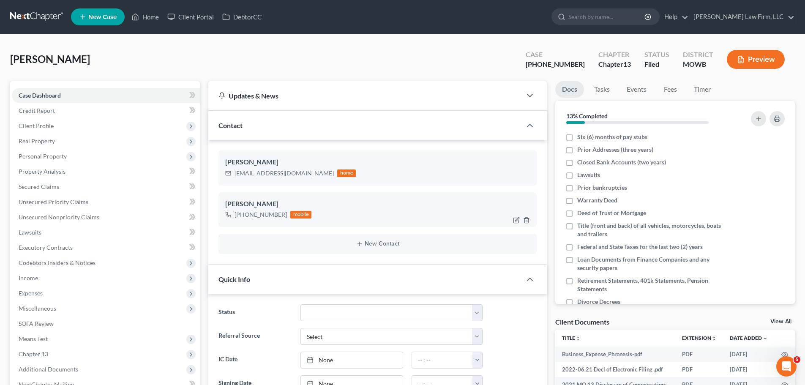
scroll to position [2537, 0]
drag, startPoint x: 285, startPoint y: 216, endPoint x: 243, endPoint y: 219, distance: 42.4
click at [243, 219] on div "[PHONE_NUMBER] mobile" at bounding box center [268, 214] width 86 height 11
copy div "[PHONE_NUMBER]"
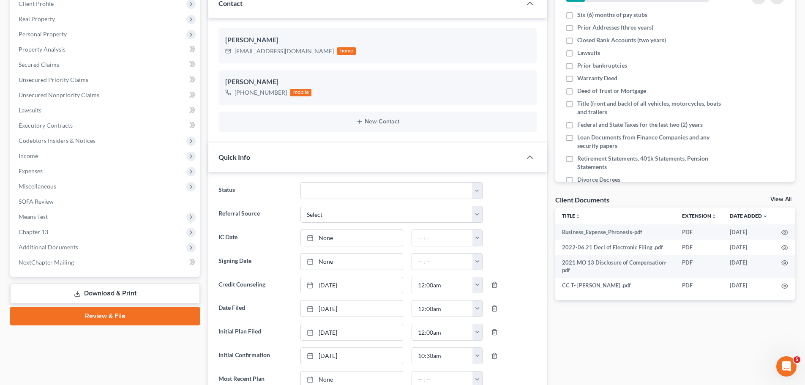
scroll to position [127, 0]
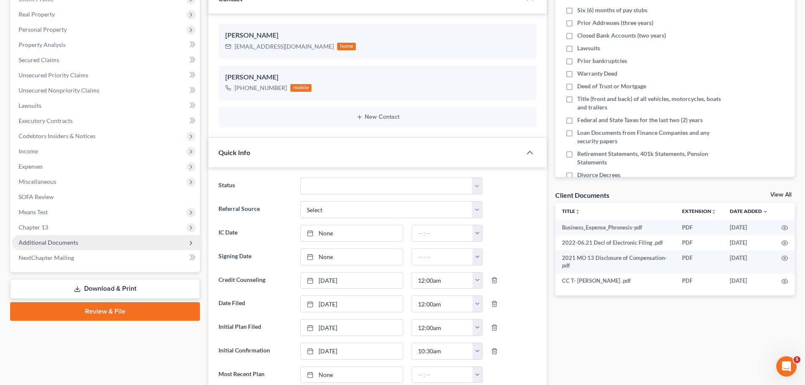
click at [63, 244] on span "Additional Documents" at bounding box center [49, 242] width 60 height 7
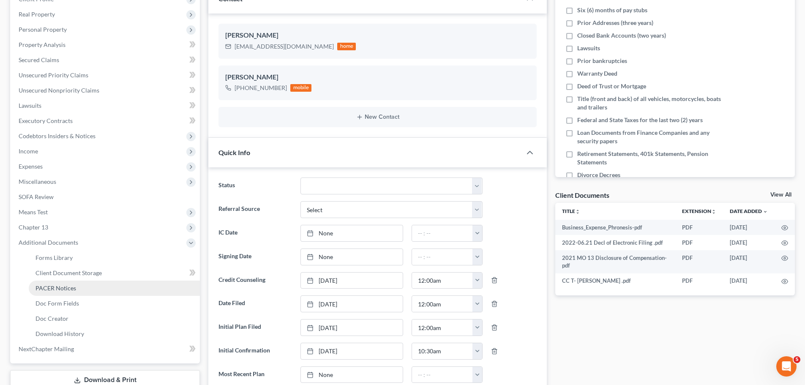
click at [67, 291] on span "PACER Notices" at bounding box center [56, 288] width 41 height 7
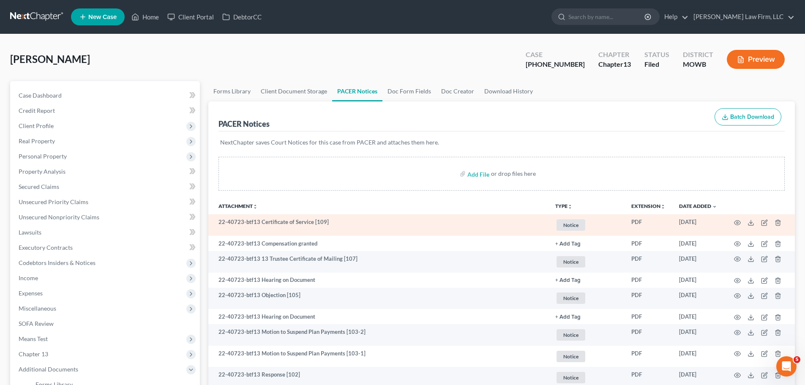
click at [570, 221] on span "Notice" at bounding box center [571, 224] width 29 height 11
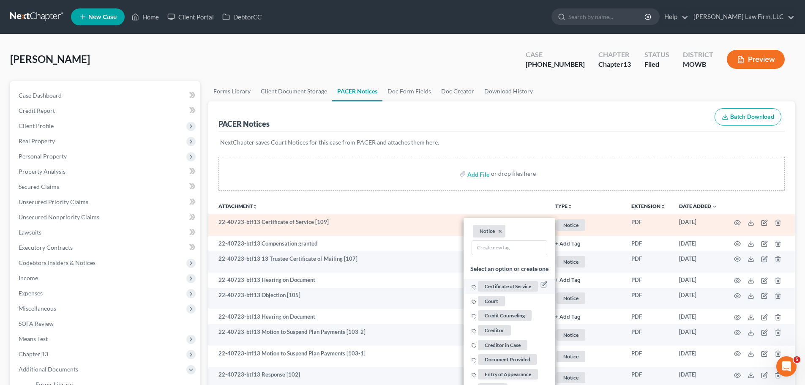
click at [520, 289] on span "Certificate of Service" at bounding box center [508, 286] width 60 height 11
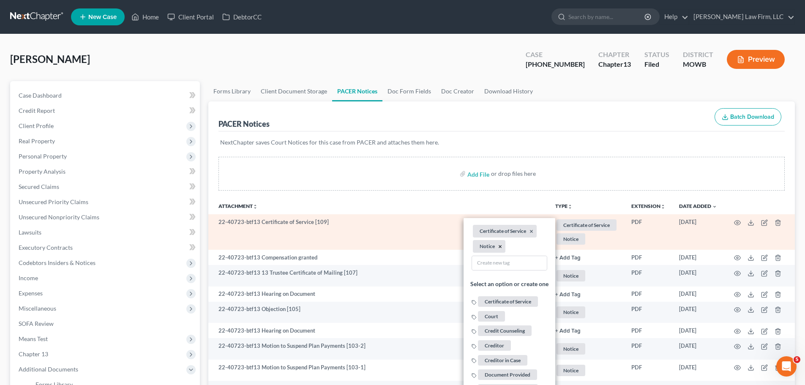
click at [499, 247] on button "×" at bounding box center [500, 247] width 4 height 8
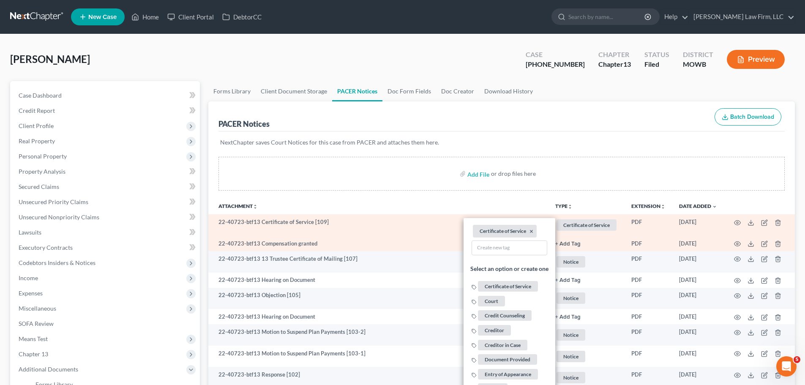
click at [573, 248] on td "+ Add Tag Select an option or create one Certificate of Service Court Credit Co…" at bounding box center [587, 243] width 76 height 15
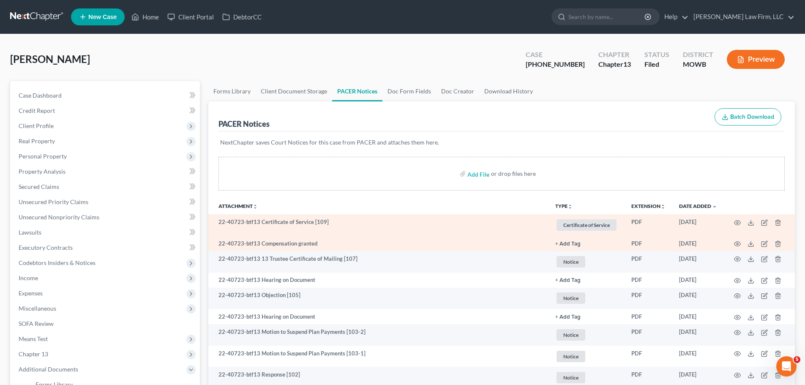
click at [567, 242] on button "+ Add Tag" at bounding box center [568, 243] width 25 height 5
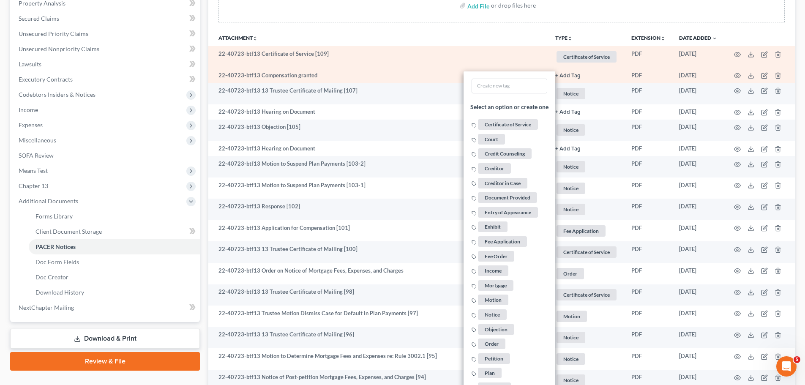
scroll to position [169, 0]
click at [504, 252] on span "Fee Order" at bounding box center [496, 255] width 36 height 11
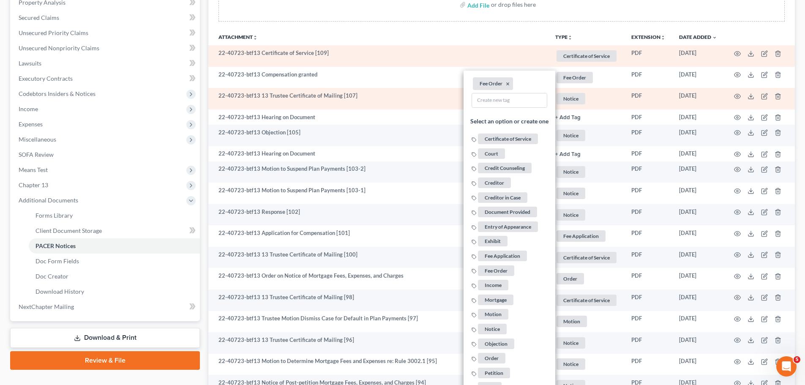
click at [570, 101] on span "Notice" at bounding box center [571, 98] width 29 height 11
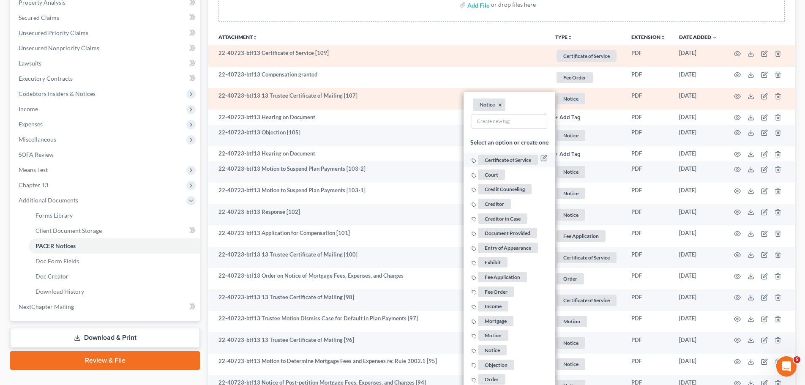
click at [506, 161] on span "Certificate of Service" at bounding box center [508, 160] width 60 height 11
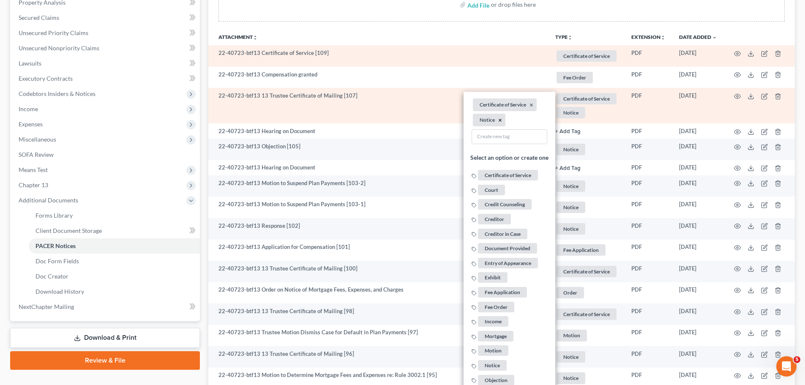
click at [499, 120] on button "×" at bounding box center [500, 121] width 4 height 8
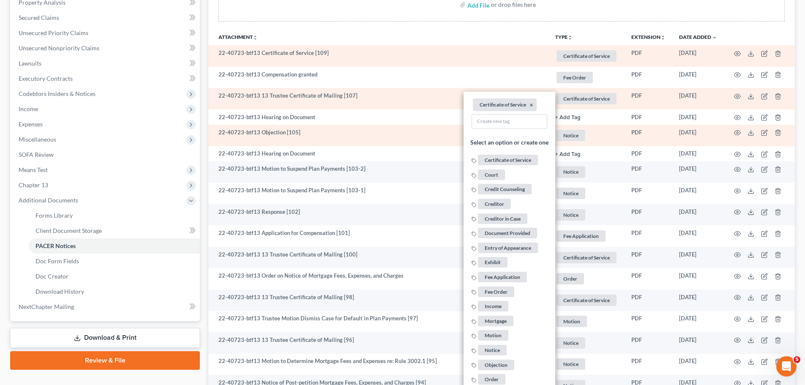
click at [583, 135] on span "Notice" at bounding box center [571, 135] width 29 height 11
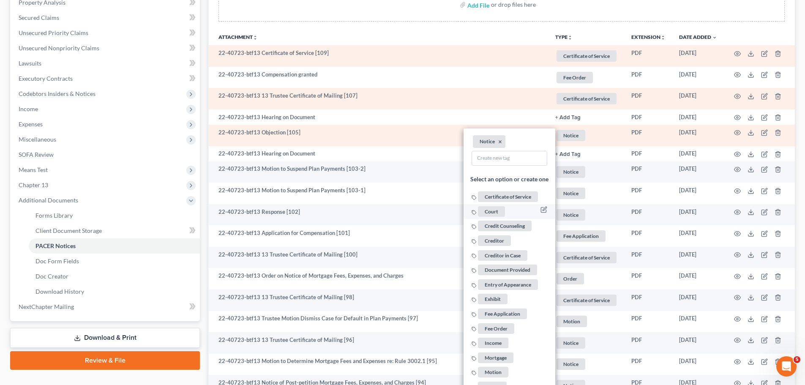
scroll to position [338, 0]
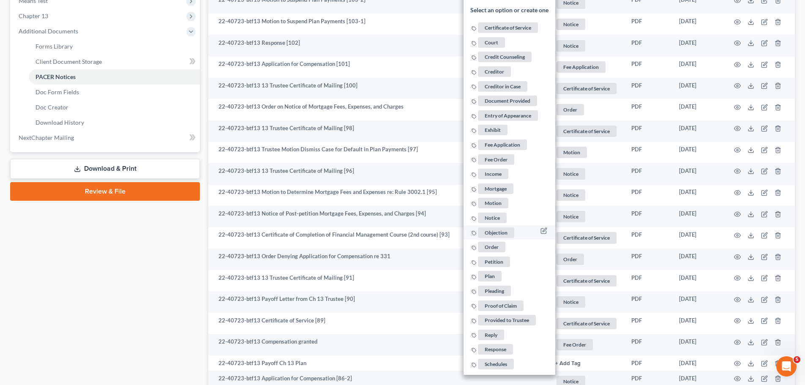
click at [500, 235] on span "Objection" at bounding box center [496, 232] width 36 height 11
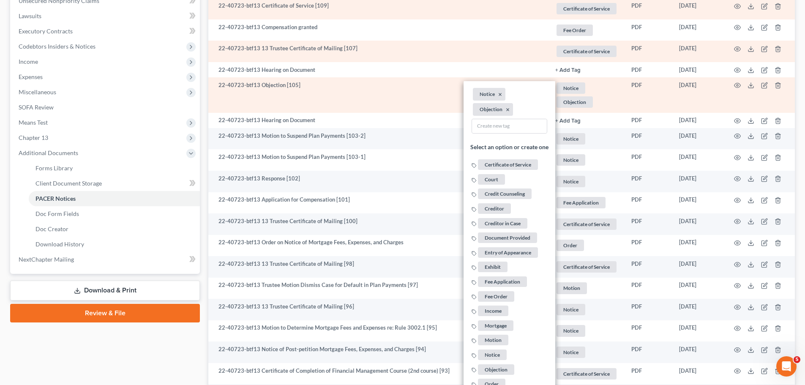
scroll to position [211, 0]
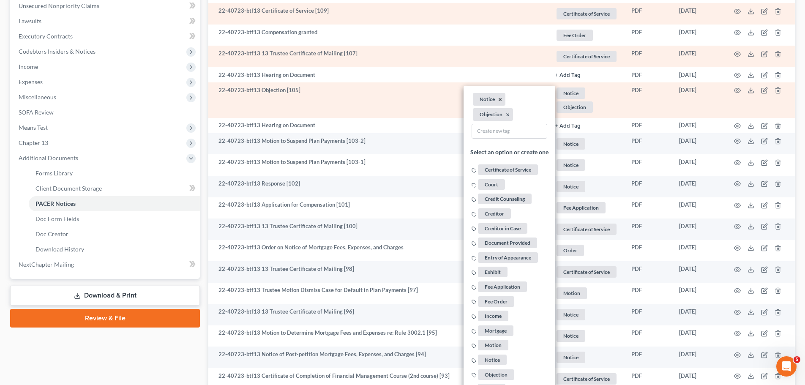
click at [498, 99] on button "×" at bounding box center [500, 100] width 4 height 8
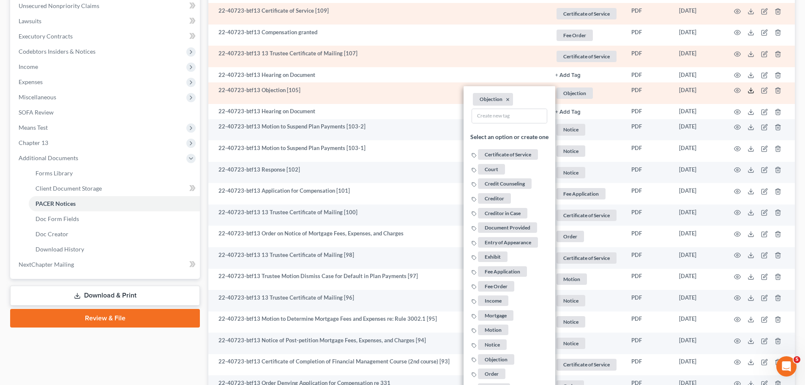
click at [750, 89] on icon at bounding box center [751, 90] width 7 height 7
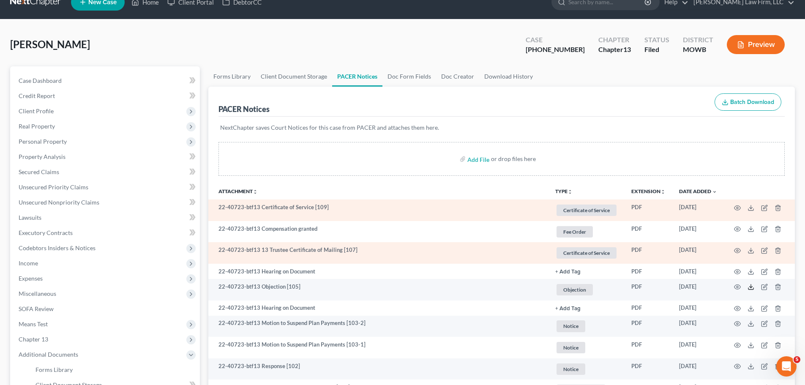
scroll to position [0, 0]
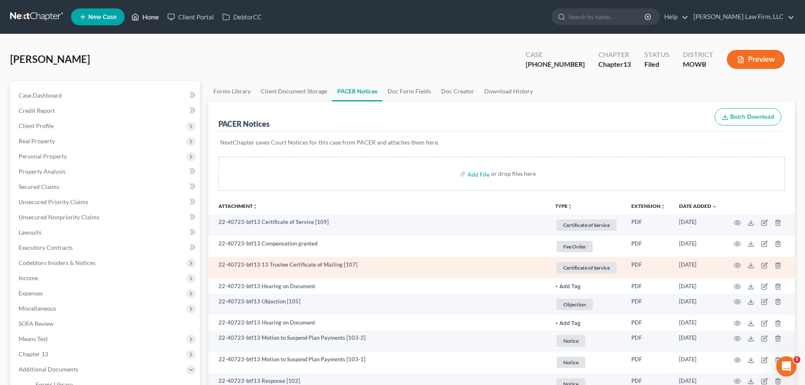
click at [155, 22] on link "Home" at bounding box center [145, 16] width 36 height 15
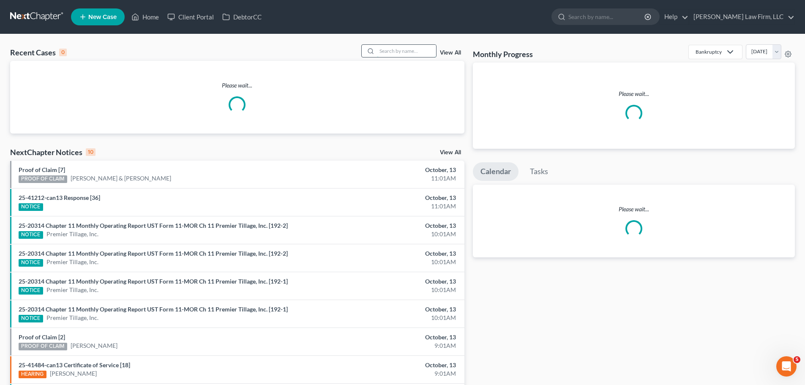
click at [416, 49] on input "search" at bounding box center [406, 51] width 59 height 12
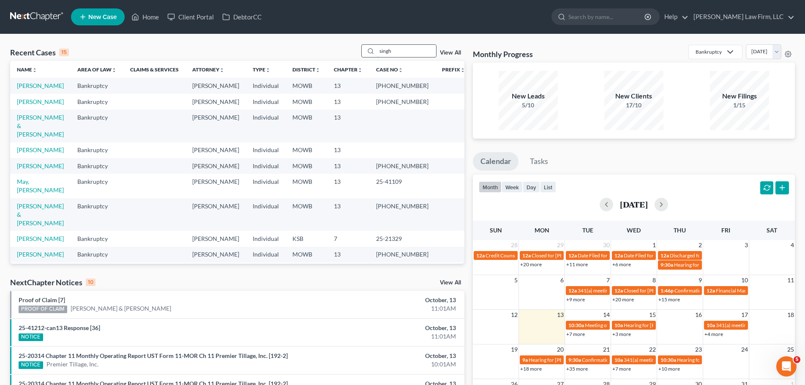
type input "singh"
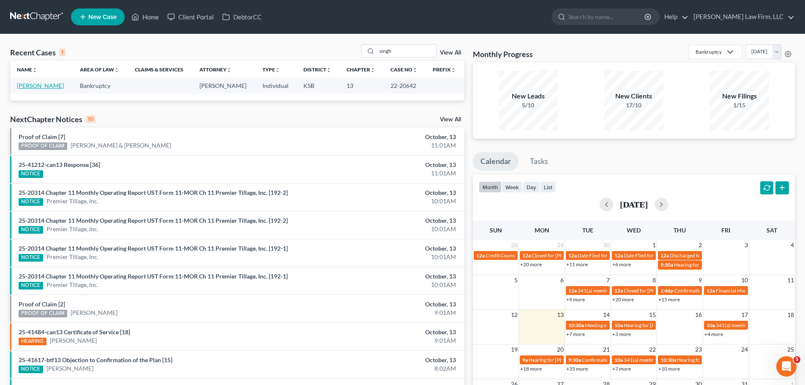
click at [24, 87] on link "[PERSON_NAME]" at bounding box center [40, 85] width 47 height 7
select select "4"
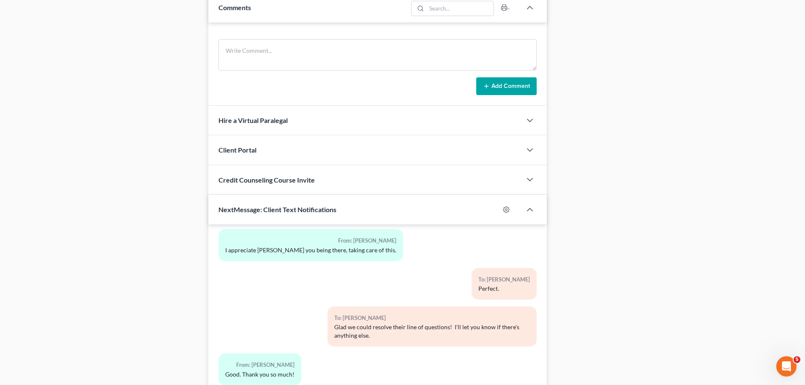
scroll to position [794, 0]
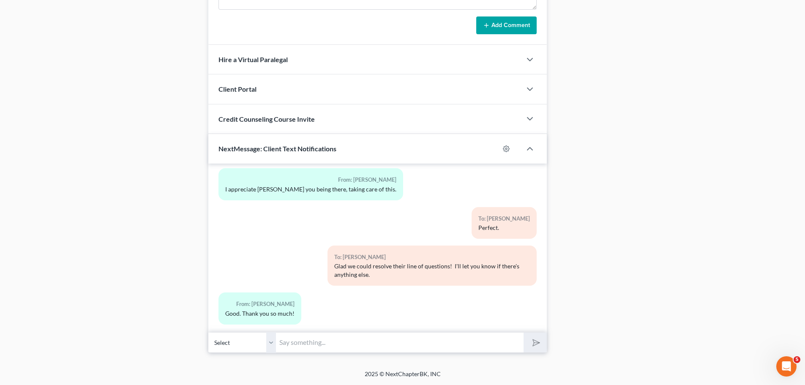
click at [291, 342] on input "text" at bounding box center [400, 342] width 248 height 21
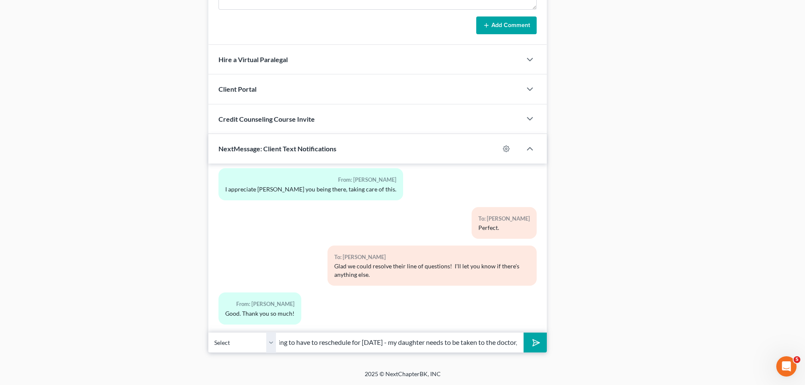
scroll to position [0, 0]
click at [509, 347] on input "I'm going to have to reschedule for [DATE] - my daughter needs to be taken to t…" at bounding box center [400, 342] width 248 height 21
type input "I'm going to have to reschedule for [DATE] - my daughter needs to be taken to t…"
click at [524, 333] on button "submit" at bounding box center [535, 343] width 23 height 20
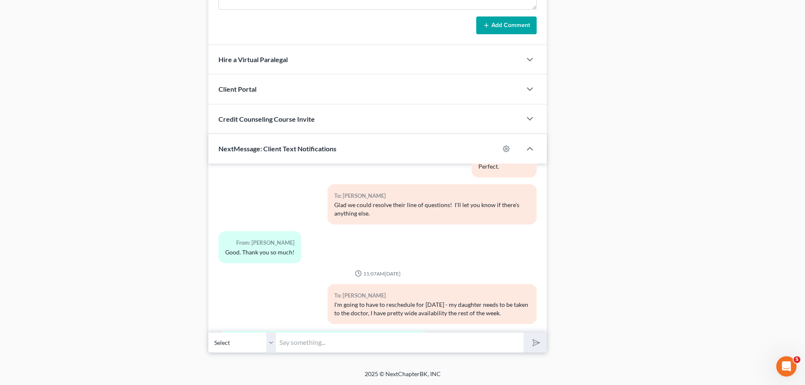
scroll to position [461, 0]
